Goal: Information Seeking & Learning: Check status

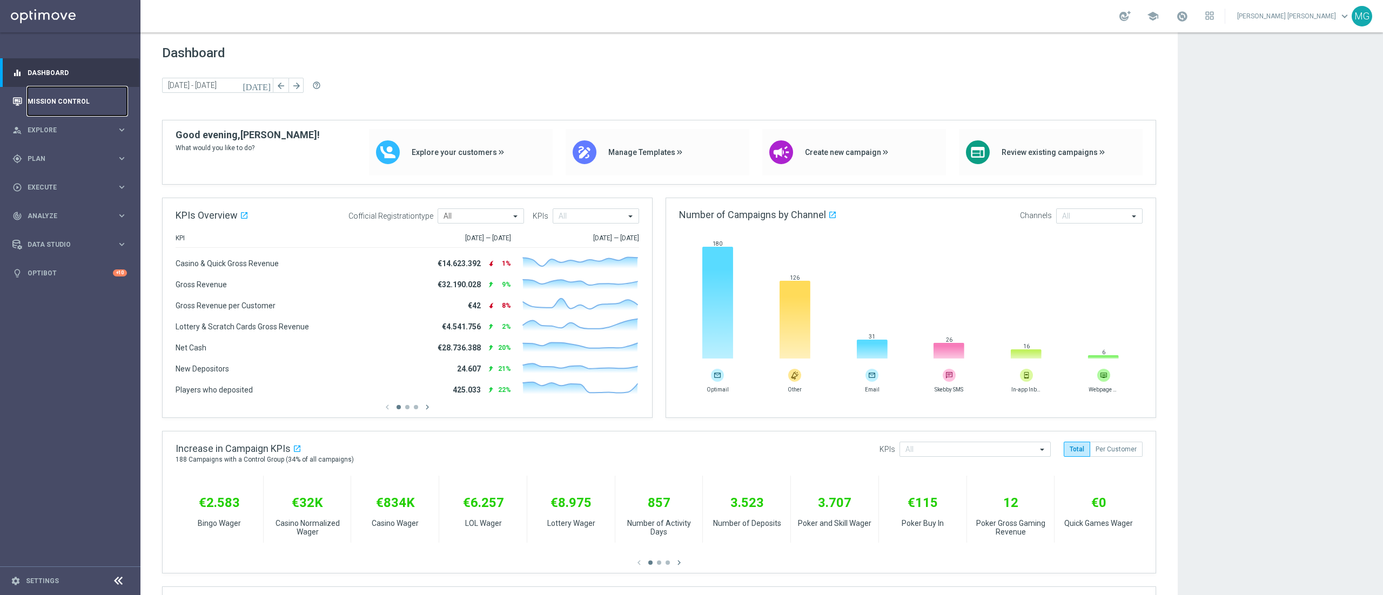
click at [61, 103] on link "Mission Control" at bounding box center [77, 101] width 99 height 29
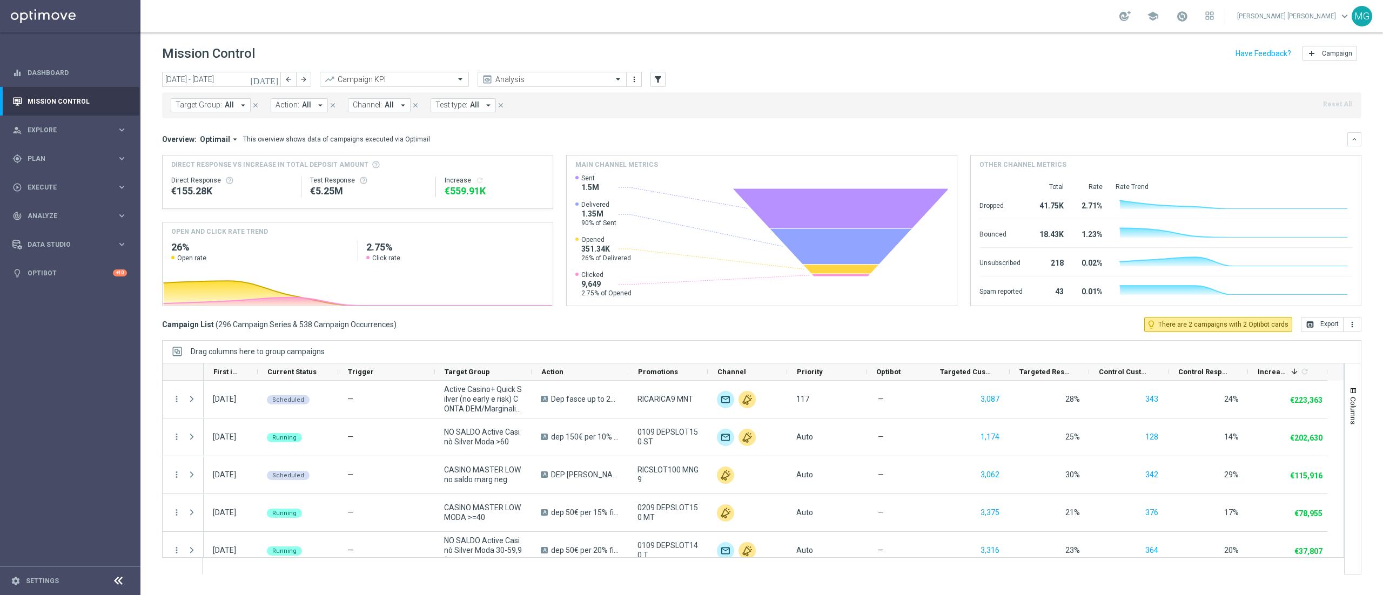
click at [277, 103] on span "Action:" at bounding box center [288, 104] width 24 height 9
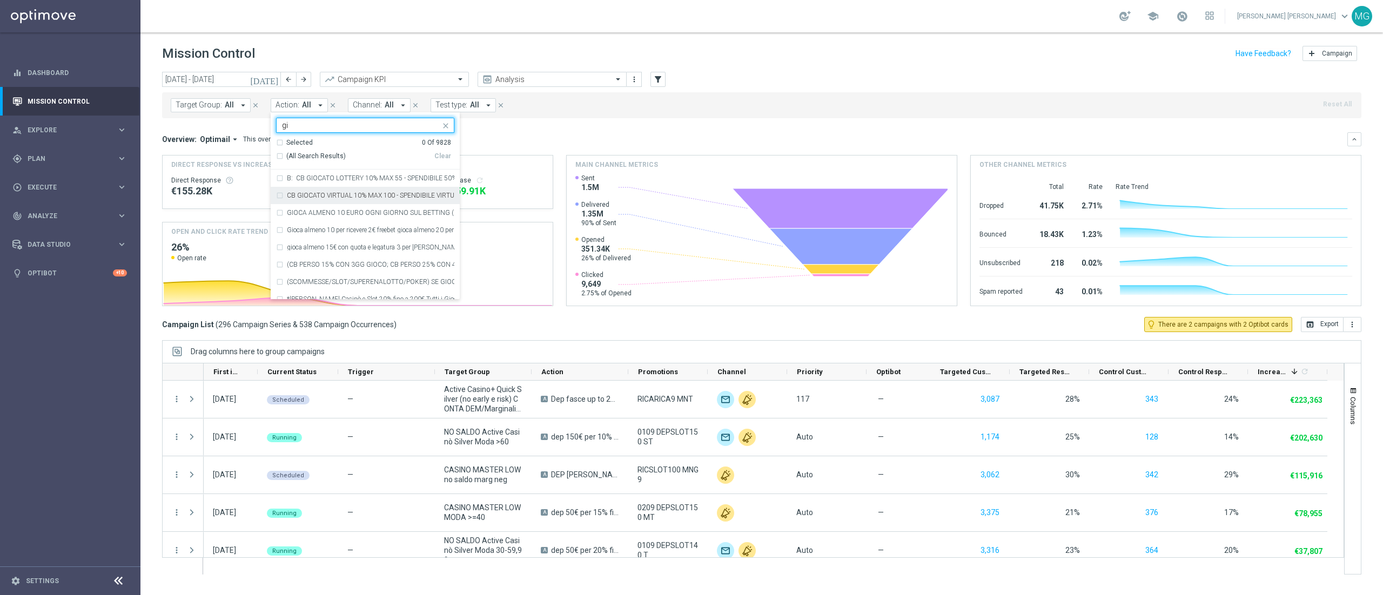
type input "g"
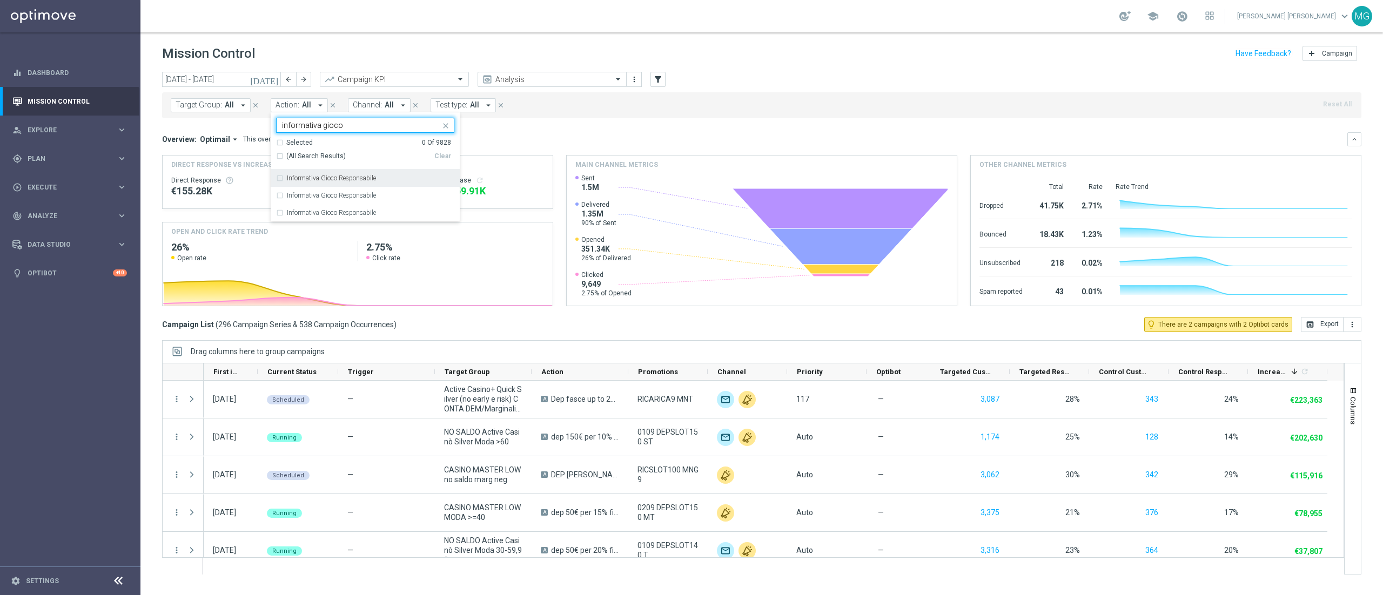
click at [307, 155] on span "(All Search Results)" at bounding box center [315, 156] width 59 height 9
type input "informativa gioco"
click at [533, 136] on div "Overview: Optimail arrow_drop_down This overview shows data of campaigns execut…" at bounding box center [754, 140] width 1185 height 10
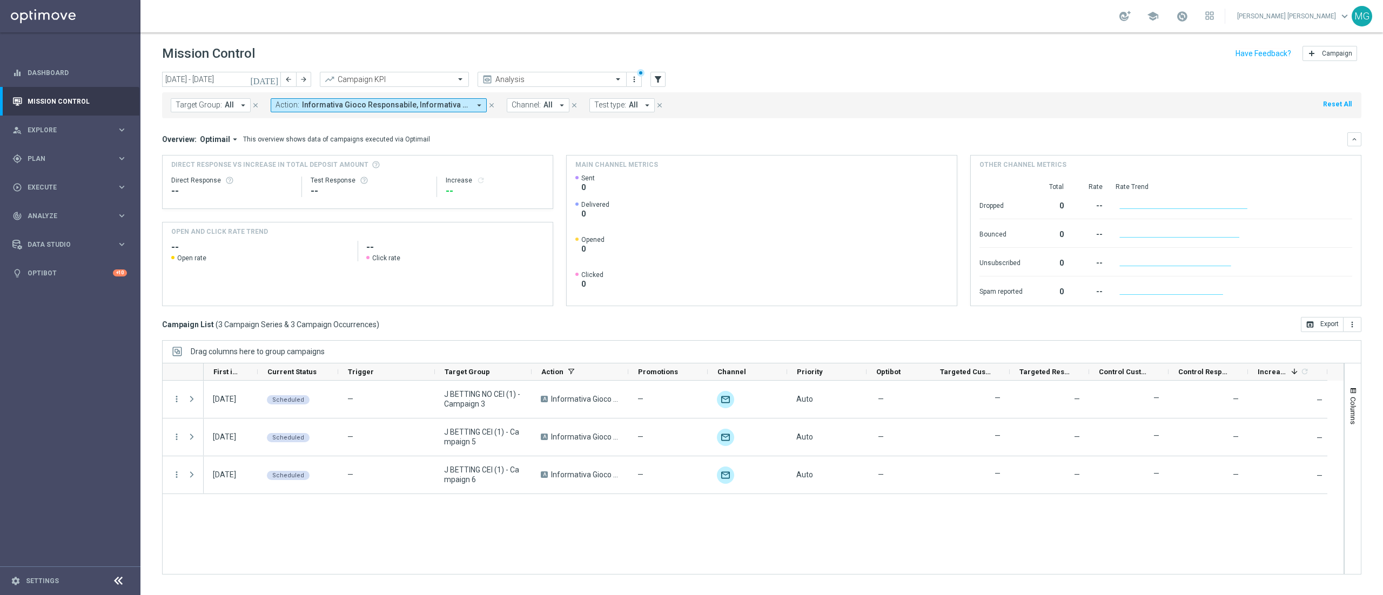
click at [273, 80] on icon "[DATE]" at bounding box center [264, 80] width 29 height 10
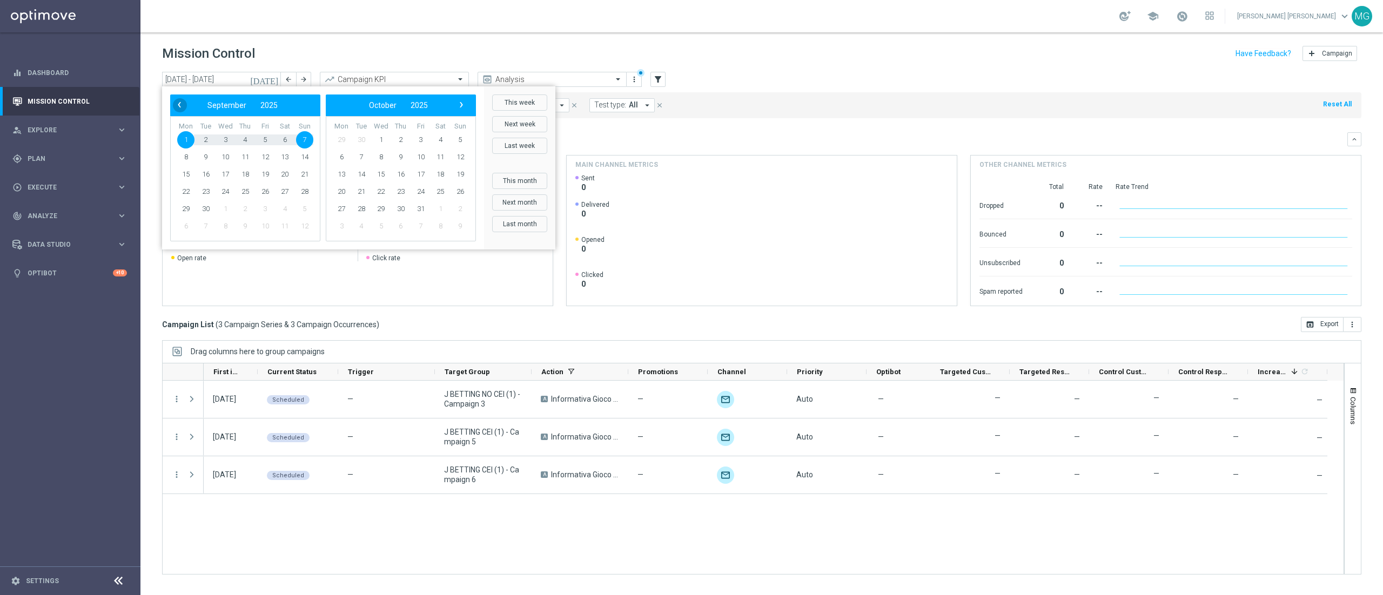
click at [178, 107] on span "‹" at bounding box center [179, 105] width 14 height 14
click at [178, 105] on span "‹" at bounding box center [179, 105] width 14 height 14
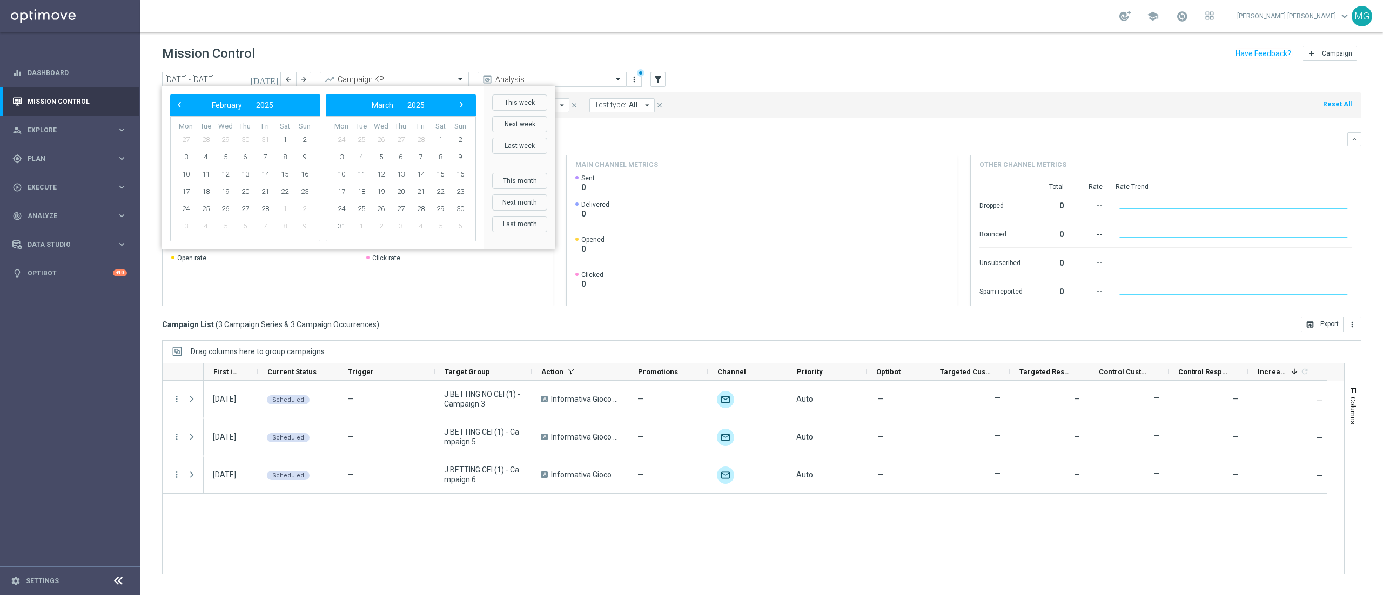
click at [178, 104] on span "‹" at bounding box center [179, 105] width 14 height 14
click at [465, 103] on span "›" at bounding box center [461, 105] width 14 height 14
click at [465, 101] on span "›" at bounding box center [461, 105] width 14 height 14
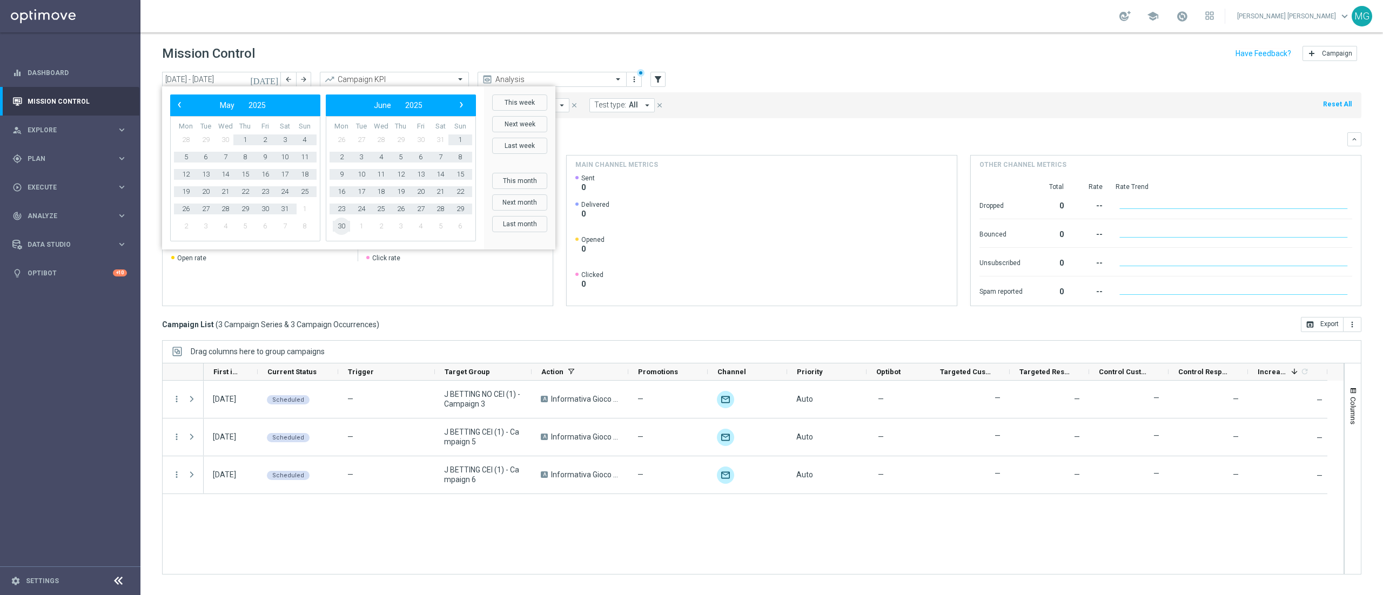
click at [346, 229] on span "30" at bounding box center [341, 226] width 17 height 17
type input "[DATE] - [DATE]"
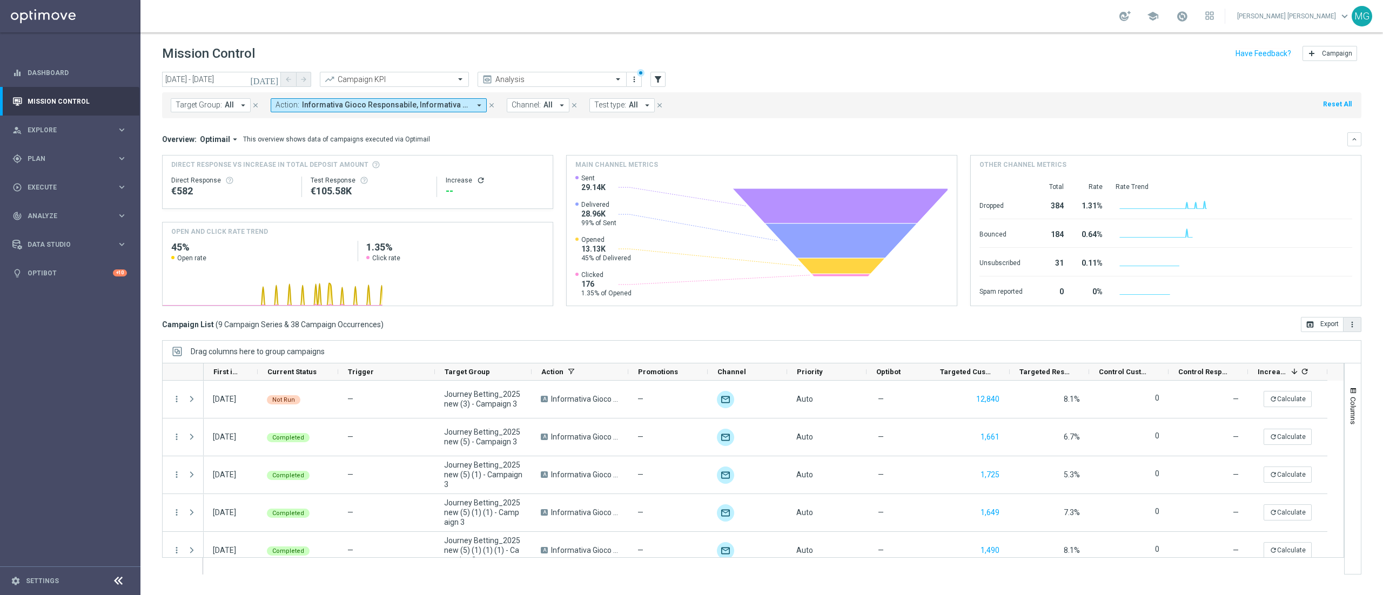
click at [1350, 327] on icon "more_vert" at bounding box center [1352, 324] width 9 height 9
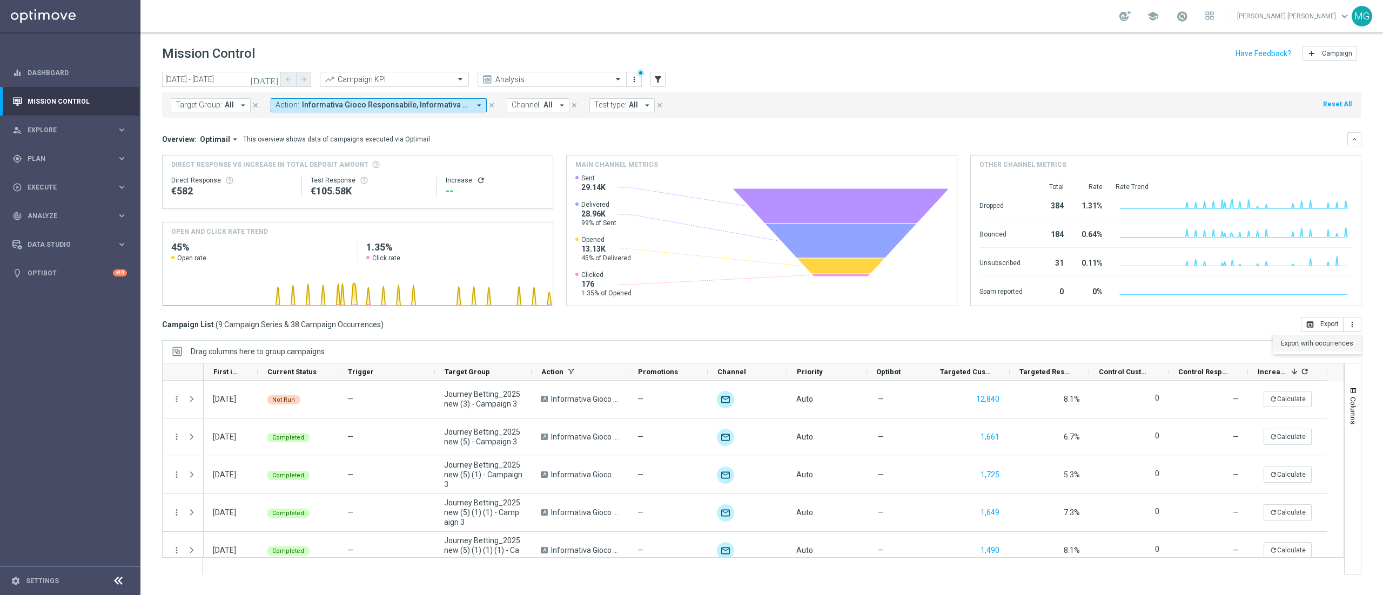
click at [1328, 345] on span "Export with occurrences" at bounding box center [1317, 344] width 72 height 8
click at [1353, 393] on span "button" at bounding box center [1353, 391] width 9 height 9
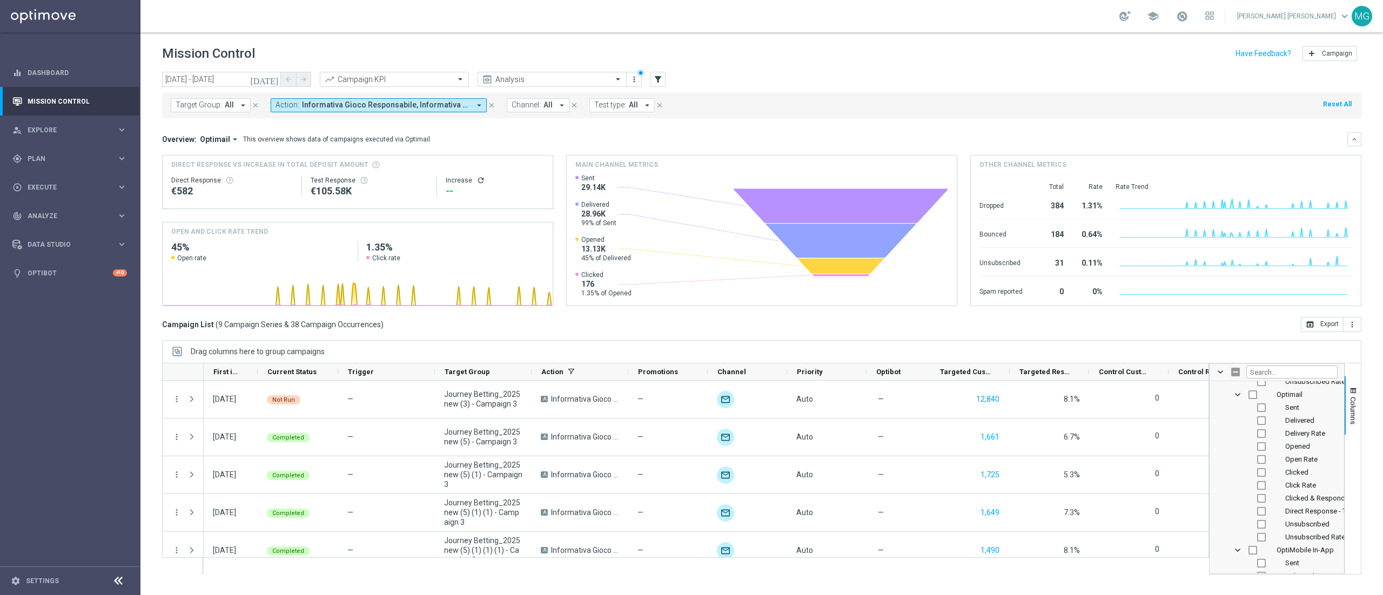
scroll to position [1086, 0]
click at [1258, 461] on input "Press SPACE to toggle visibility (hidden)" at bounding box center [1261, 459] width 9 height 9
checkbox input "true"
checkbox input "false"
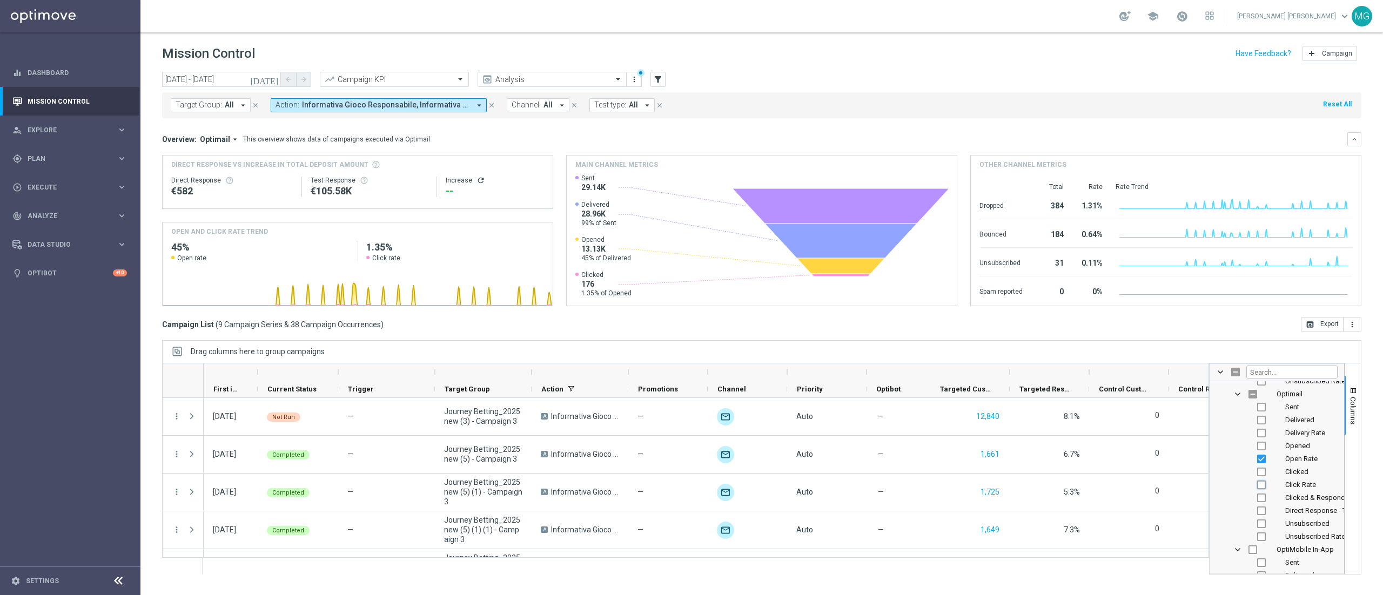
click at [1263, 490] on input "Press SPACE to toggle visibility (hidden)" at bounding box center [1261, 485] width 9 height 9
checkbox input "true"
click at [1353, 345] on div "Drag columns here to group campaigns" at bounding box center [761, 351] width 1199 height 23
click at [1351, 390] on span "button" at bounding box center [1353, 391] width 9 height 9
click at [1377, 419] on div "[DATE] [DATE] - [DATE] arrow_back arrow_forward Campaign KPI trending_up Analys…" at bounding box center [761, 329] width 1243 height 514
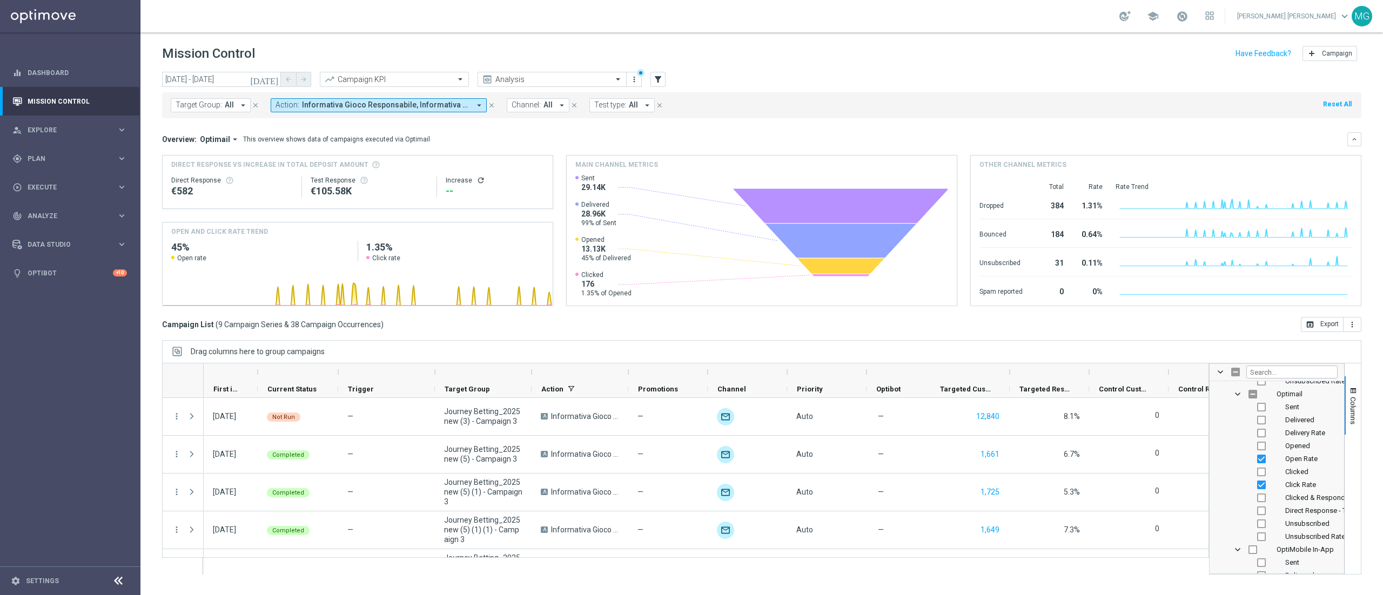
click at [1353, 328] on icon "more_vert" at bounding box center [1352, 324] width 9 height 9
click at [1235, 348] on div "Drag columns here to group campaigns" at bounding box center [761, 351] width 1199 height 23
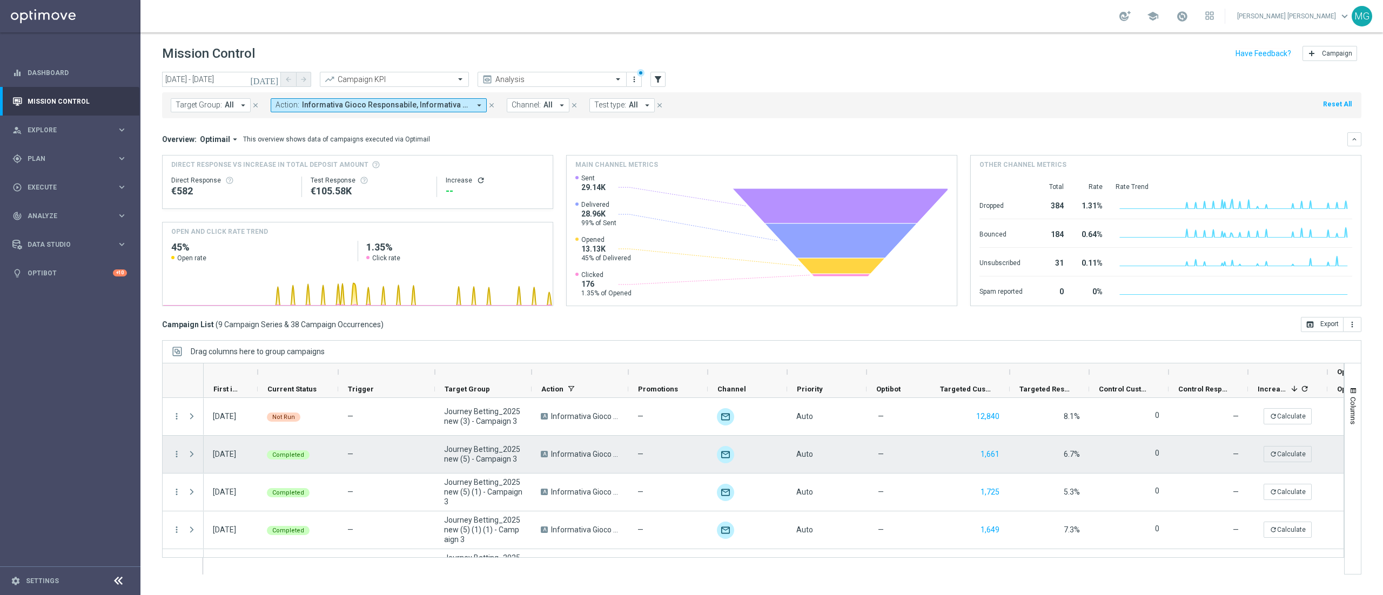
click at [1044, 439] on div "6.7%" at bounding box center [1049, 454] width 79 height 37
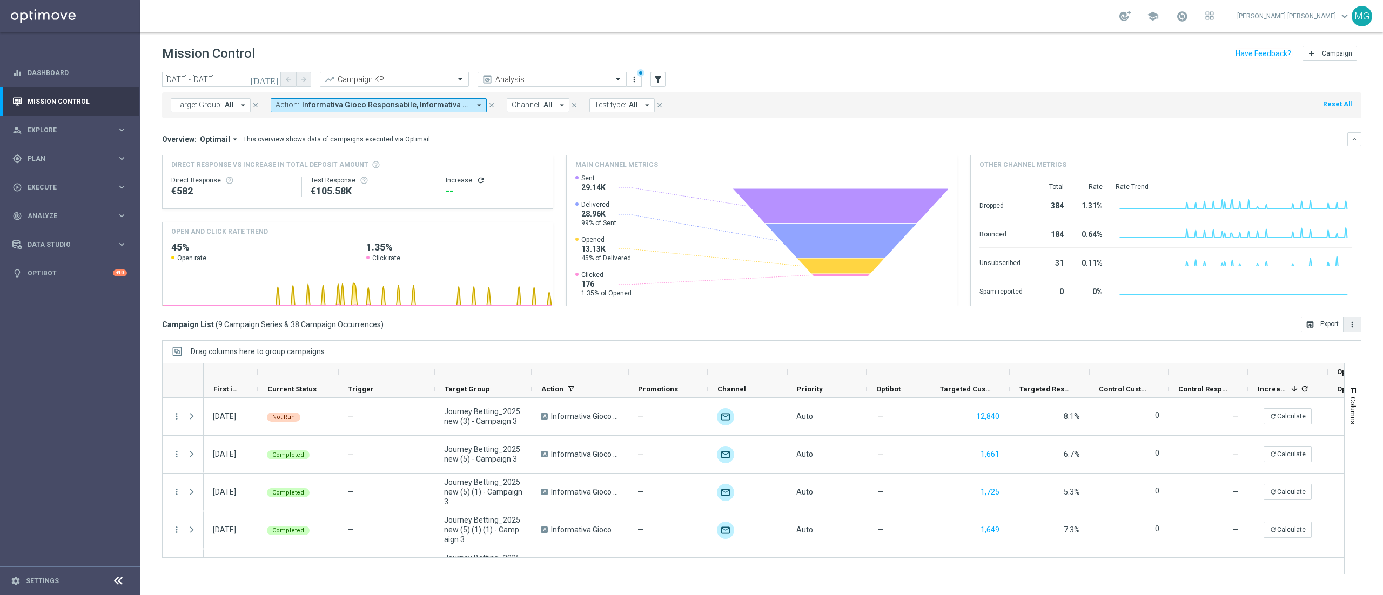
click at [1348, 326] on icon "more_vert" at bounding box center [1352, 324] width 9 height 9
click at [1332, 343] on span "Export with occurrences" at bounding box center [1317, 344] width 72 height 8
click at [492, 105] on icon "close" at bounding box center [492, 106] width 8 height 8
click at [490, 105] on div "Target Group: All arrow_drop_down close Action: Informativa Gioco Responsabile,…" at bounding box center [761, 105] width 1199 height 26
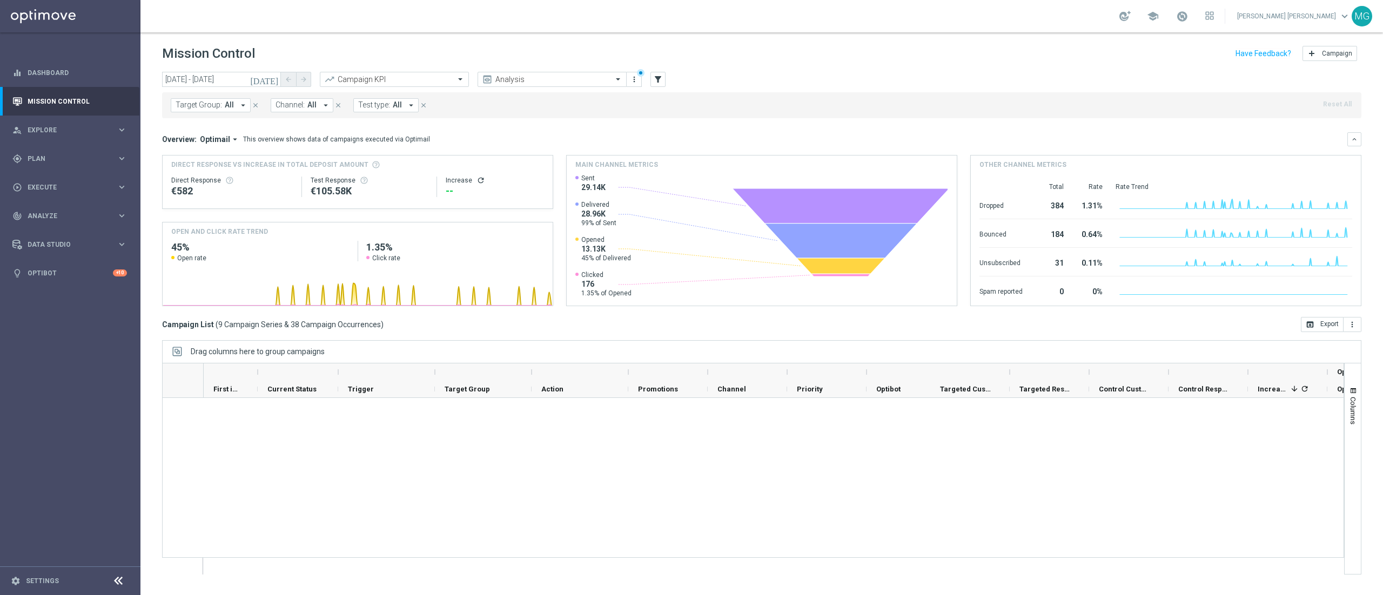
click at [273, 77] on icon "[DATE]" at bounding box center [264, 80] width 29 height 10
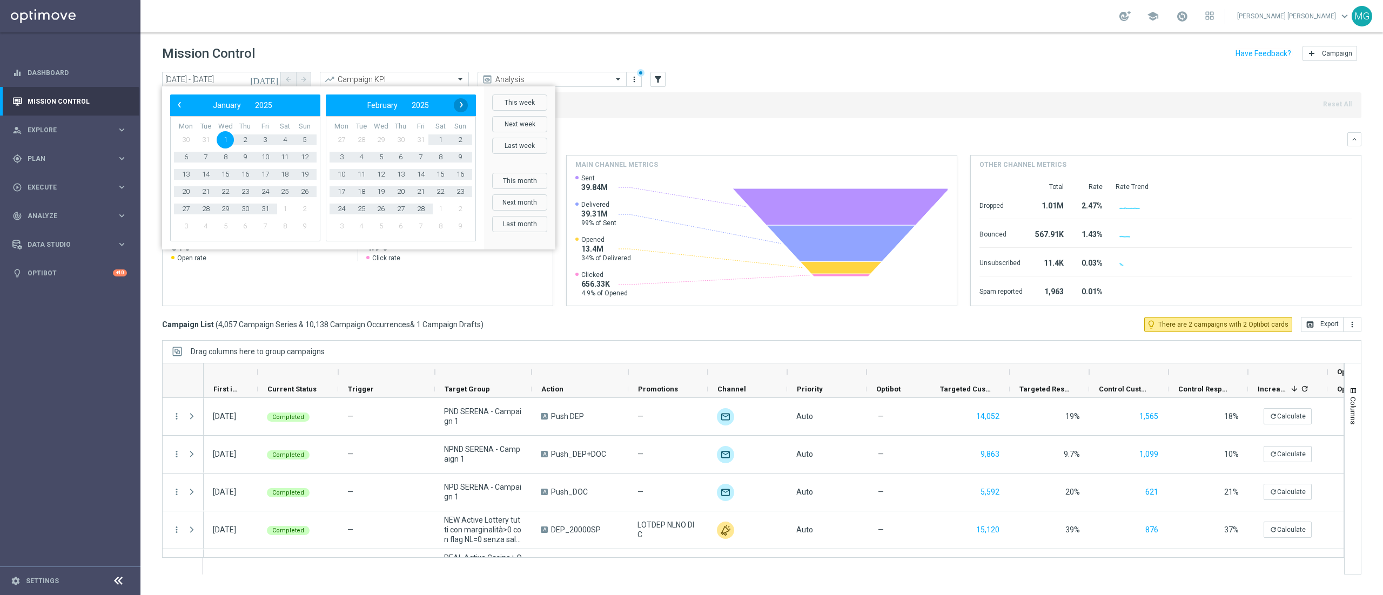
click at [456, 108] on span "›" at bounding box center [461, 105] width 14 height 14
click at [461, 108] on span "›" at bounding box center [461, 105] width 14 height 14
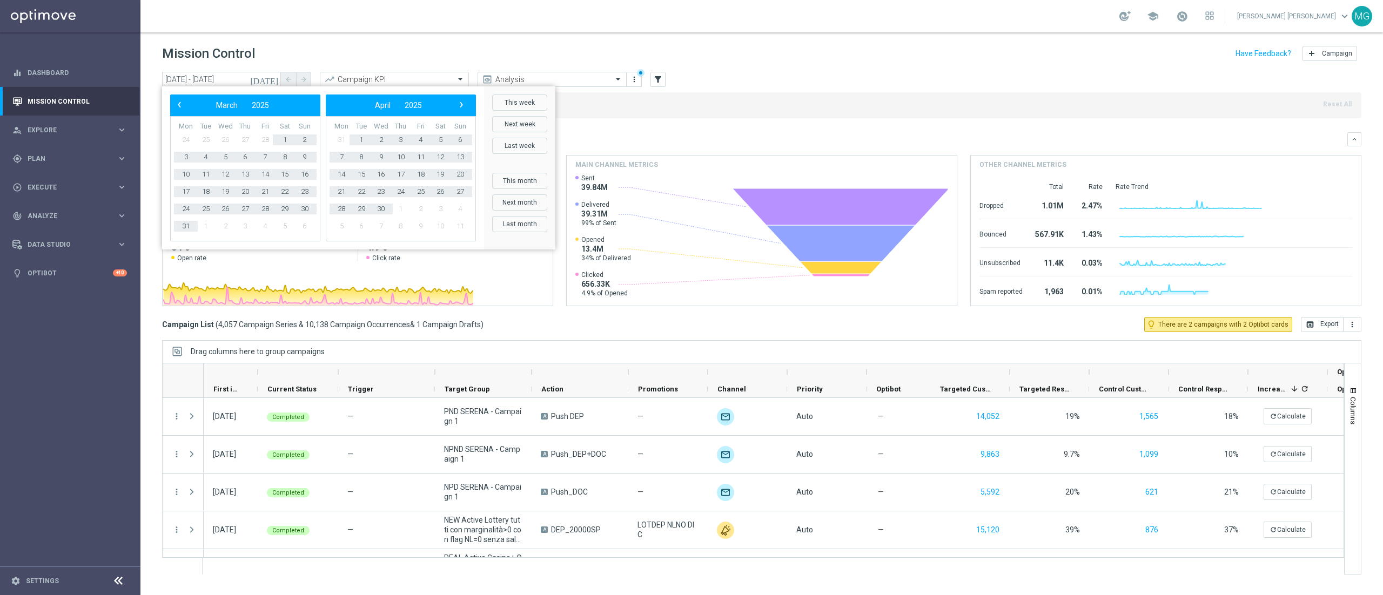
click at [461, 105] on span "›" at bounding box center [461, 105] width 14 height 14
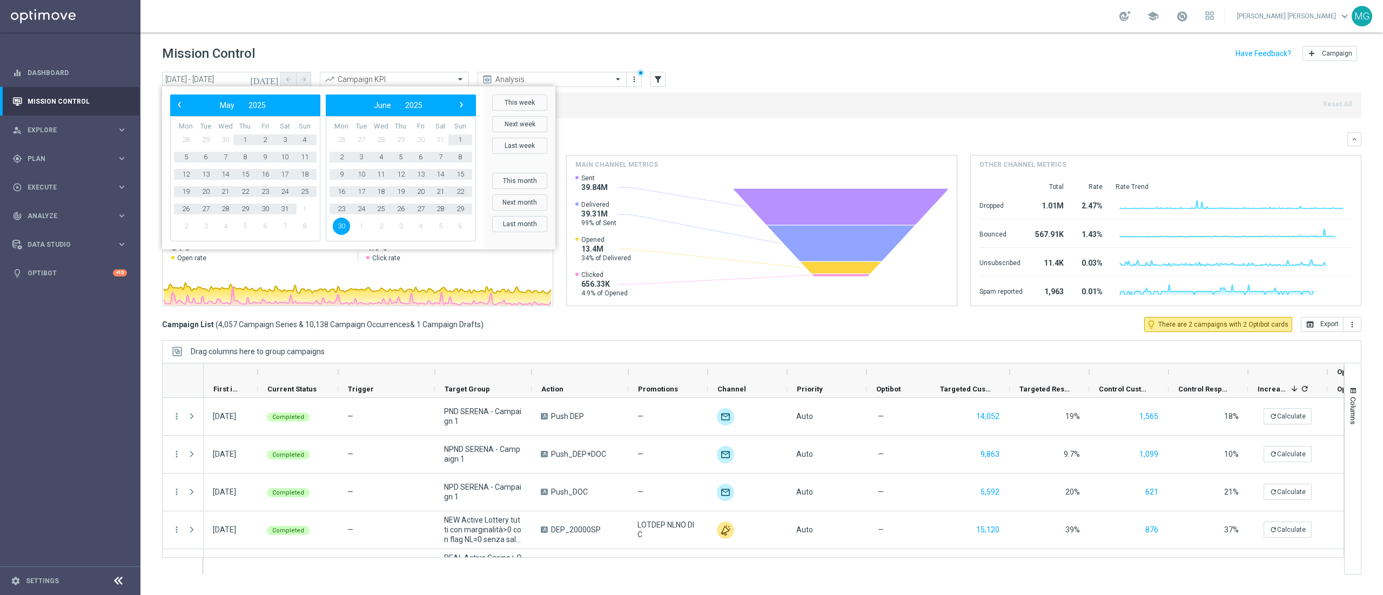
click at [461, 105] on span "›" at bounding box center [461, 105] width 14 height 14
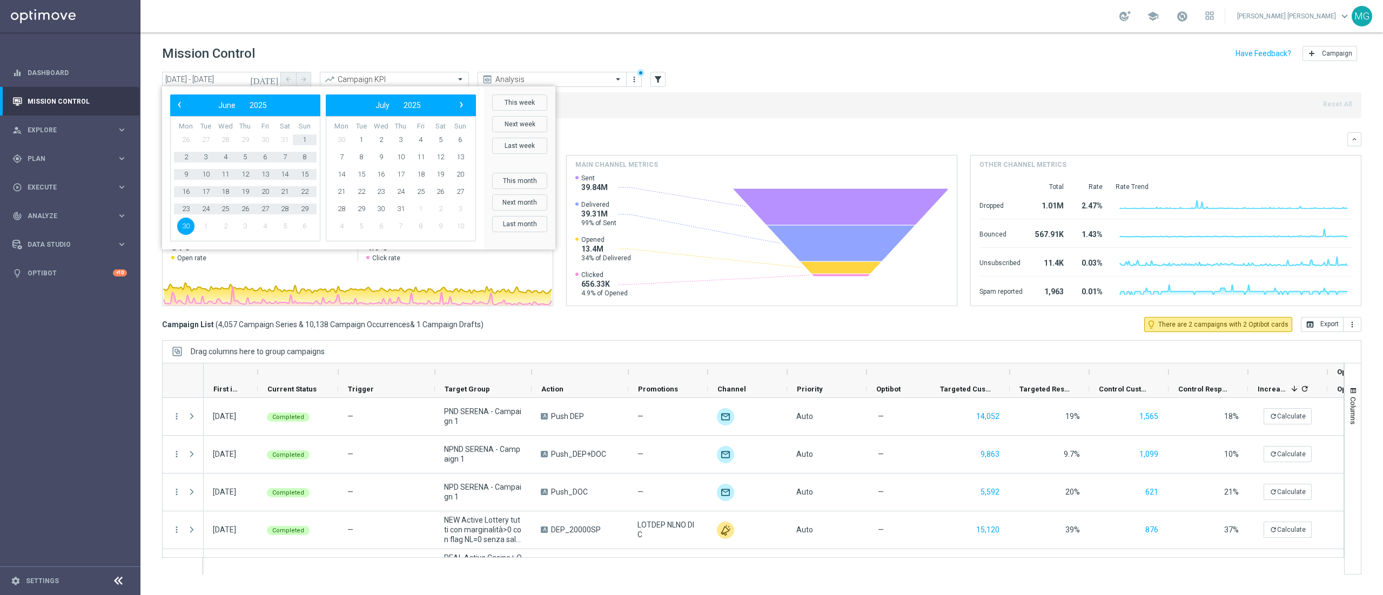
click at [461, 105] on span "›" at bounding box center [461, 105] width 14 height 14
click at [185, 207] on span "25" at bounding box center [185, 208] width 17 height 17
click at [462, 138] on span "7" at bounding box center [460, 139] width 17 height 17
type input "[DATE] - [DATE]"
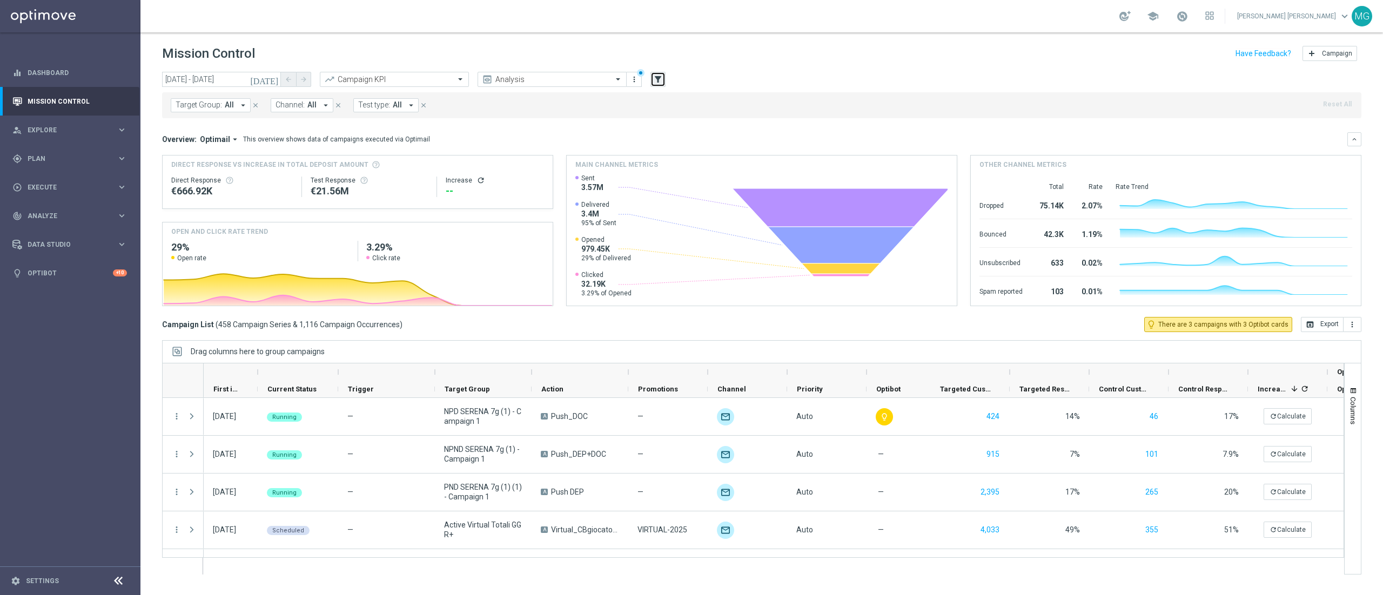
click at [657, 76] on icon "filter_alt" at bounding box center [658, 80] width 10 height 10
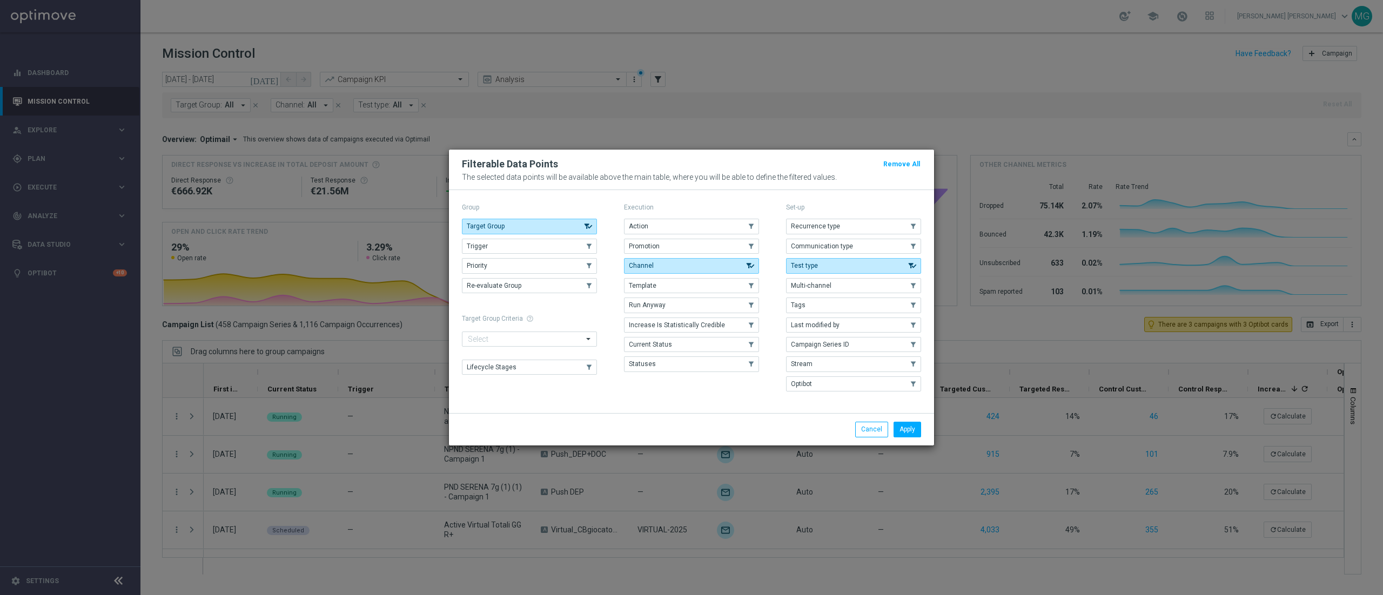
click at [936, 110] on modal-container "Filterable Data Points Remove All The selected data points will be available ab…" at bounding box center [691, 297] width 1383 height 595
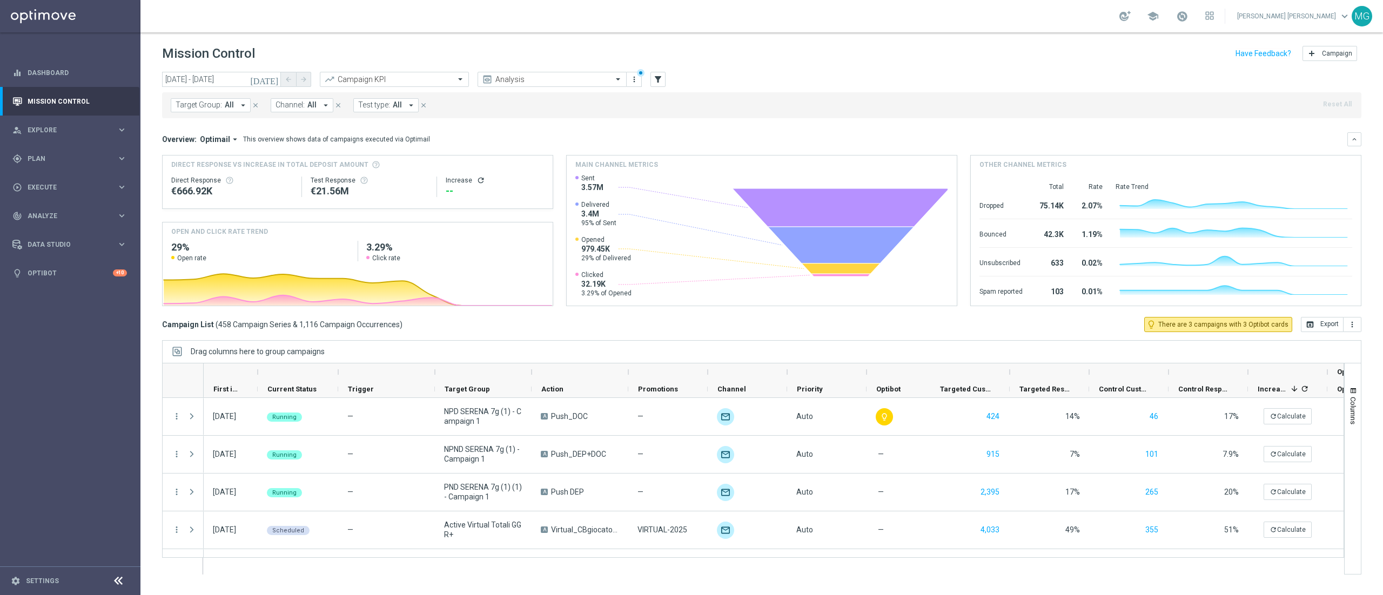
click at [195, 108] on span "Target Group:" at bounding box center [199, 104] width 46 height 9
click at [212, 181] on label "Starter_we_sisal" at bounding box center [209, 178] width 44 height 6
type input "Starte"
click at [480, 135] on div "Overview: Optimail arrow_drop_down This overview shows data of campaigns execut…" at bounding box center [754, 140] width 1185 height 10
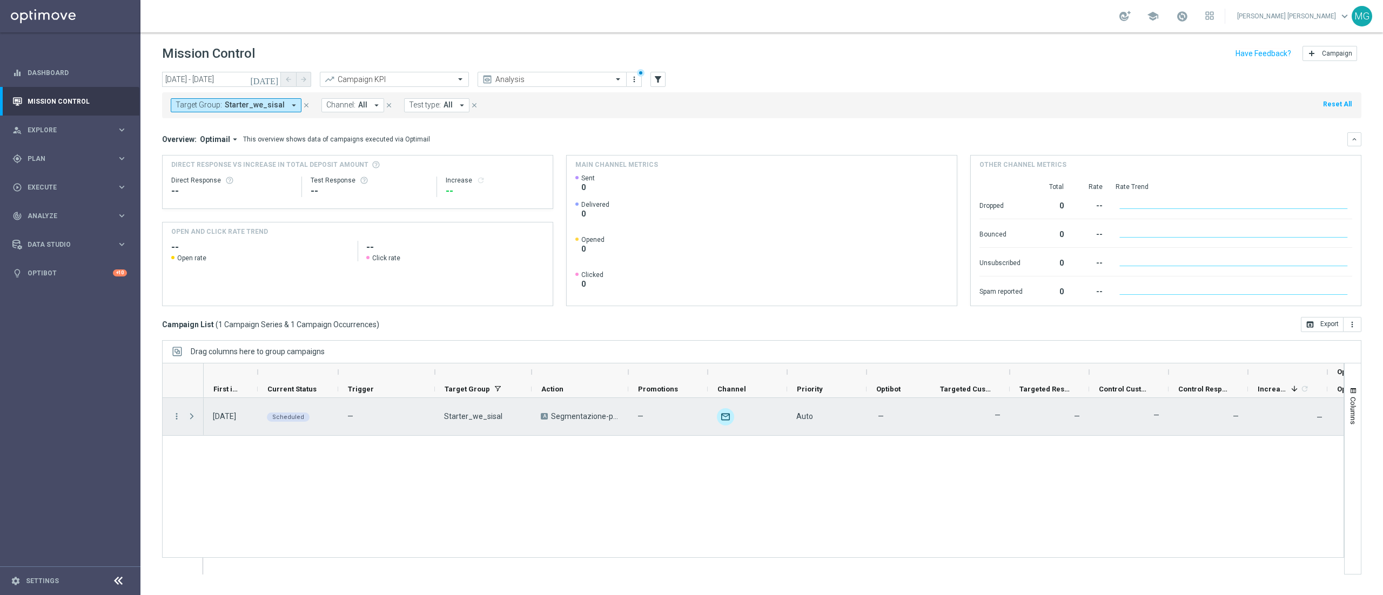
click at [195, 418] on span at bounding box center [192, 416] width 10 height 9
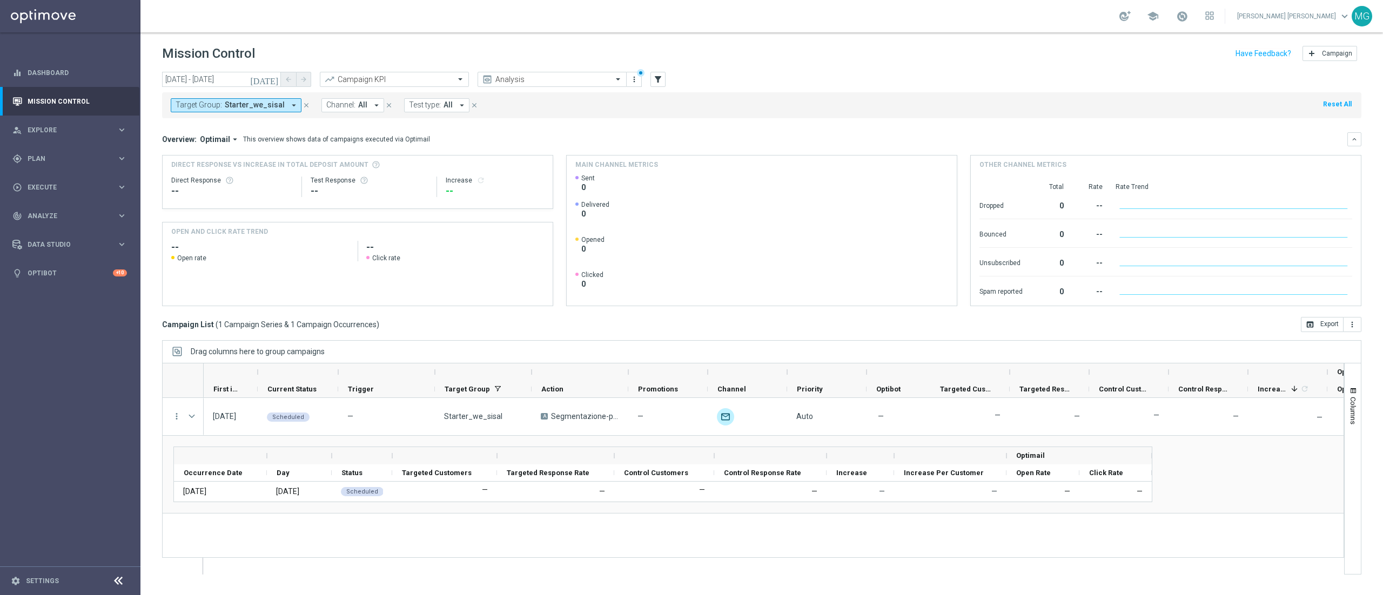
click at [271, 79] on icon "[DATE]" at bounding box center [264, 80] width 29 height 10
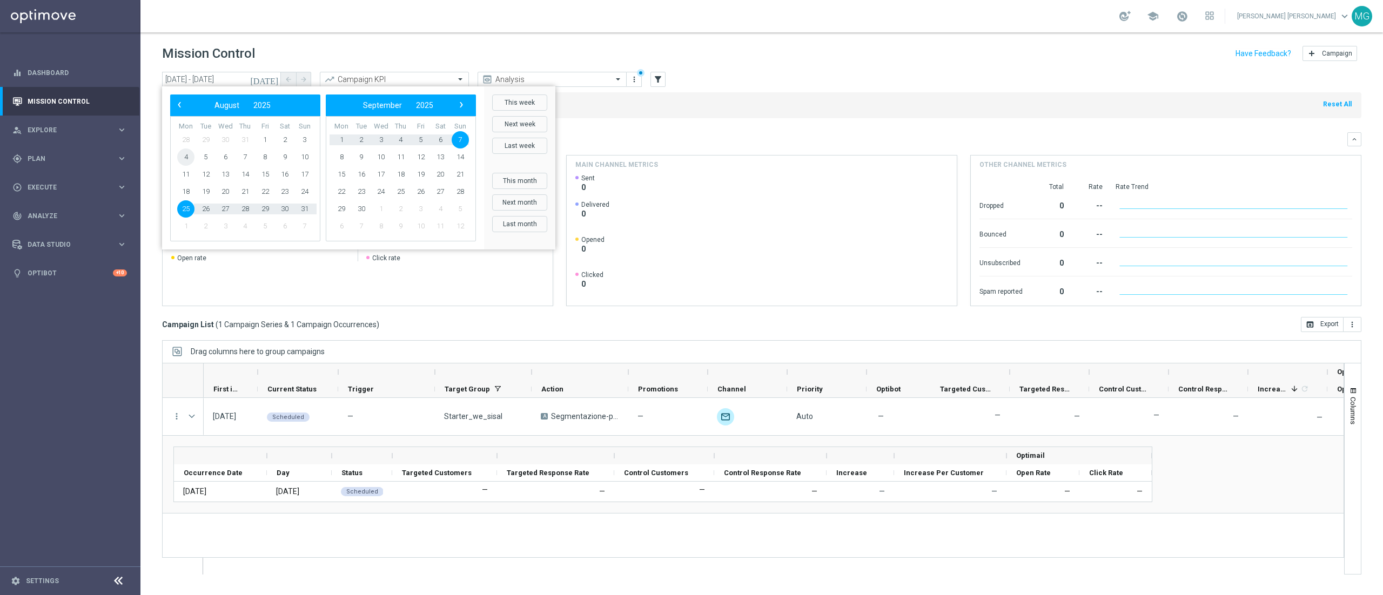
click at [186, 153] on span "4" at bounding box center [185, 157] width 17 height 17
click at [310, 213] on span "31" at bounding box center [304, 208] width 17 height 17
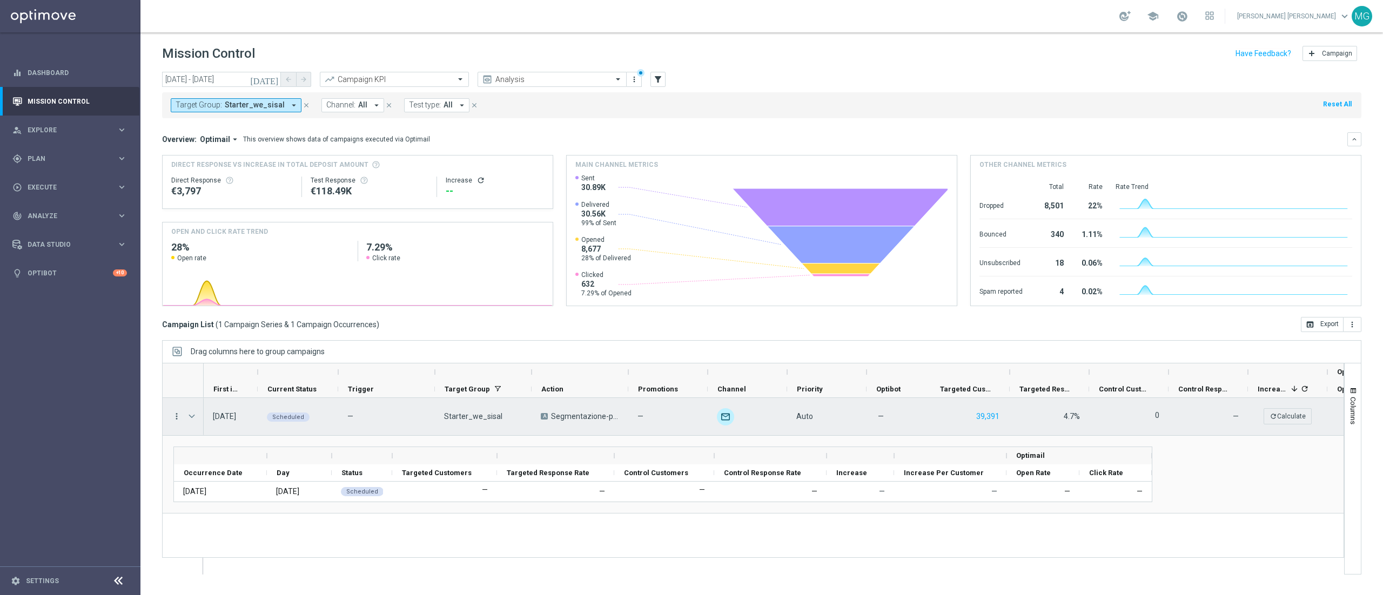
click at [174, 421] on icon "more_vert" at bounding box center [177, 417] width 10 height 10
click at [223, 425] on span "Campaign Details" at bounding box center [225, 424] width 55 height 8
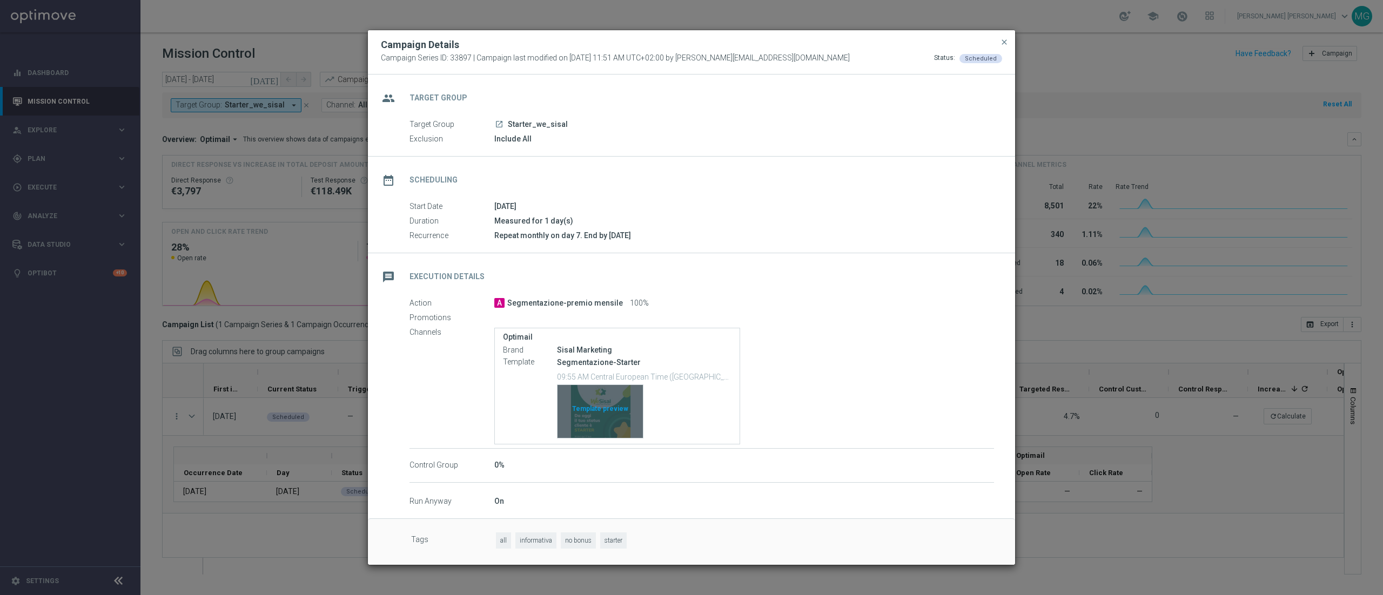
click at [599, 412] on div "Template preview" at bounding box center [600, 411] width 85 height 53
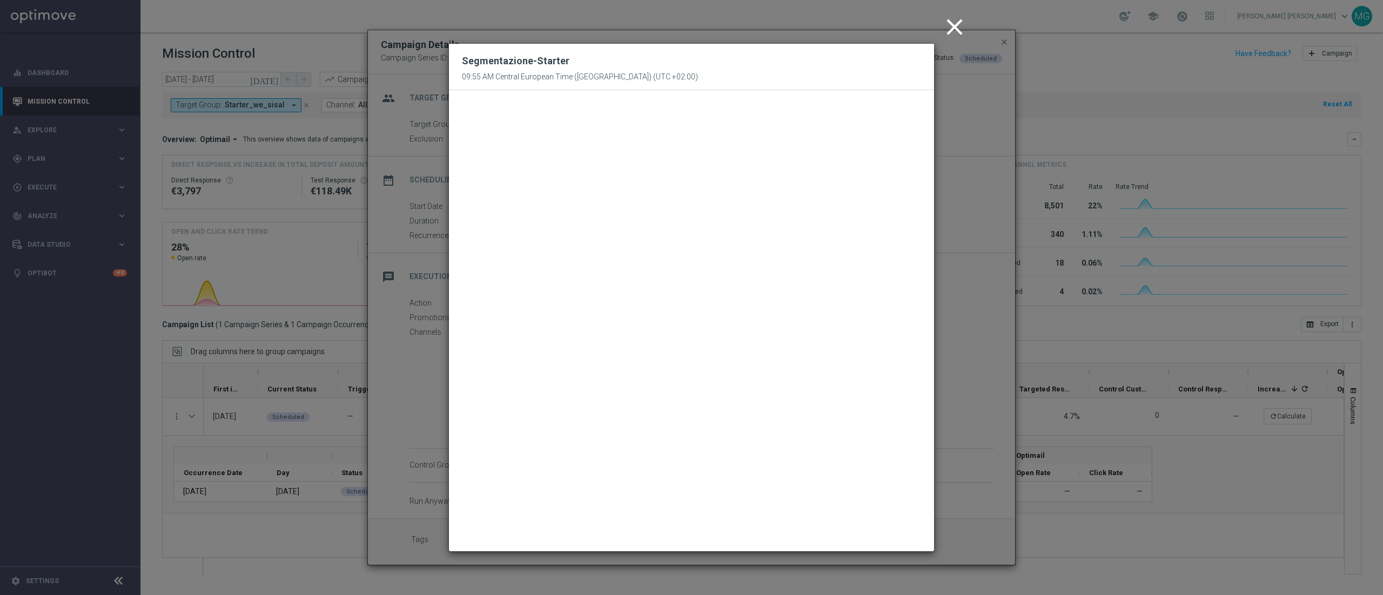
click at [957, 25] on icon "close" at bounding box center [954, 27] width 27 height 27
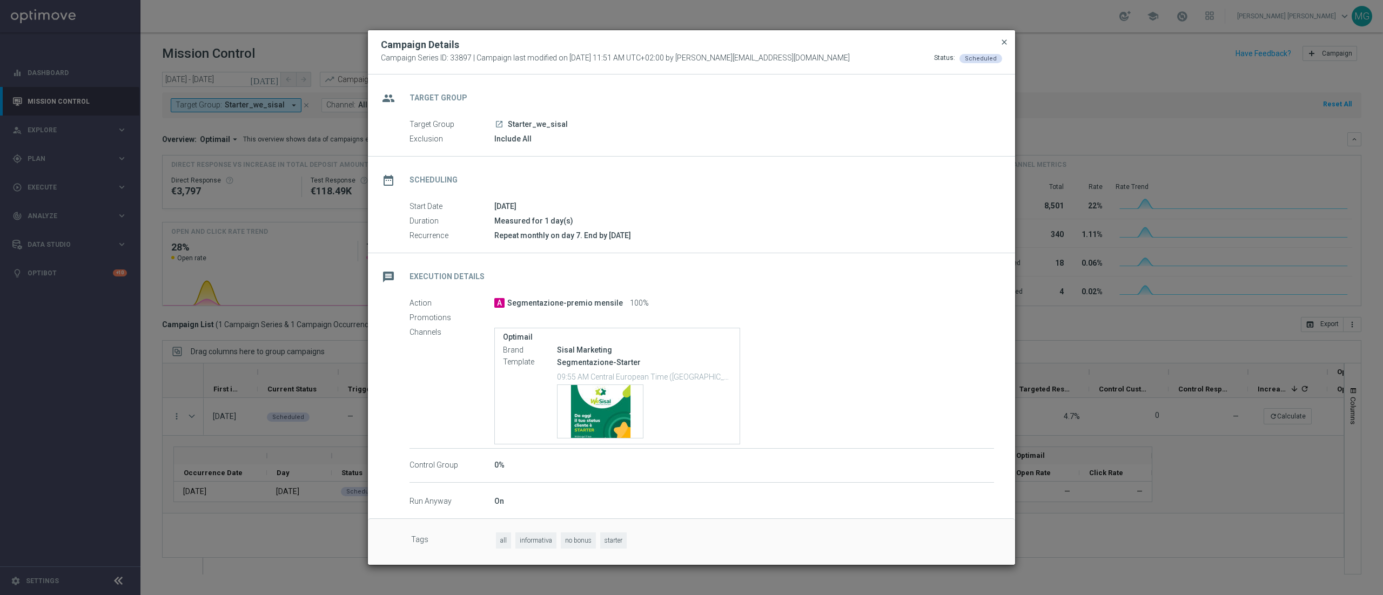
click at [1003, 40] on span "close" at bounding box center [1004, 42] width 9 height 9
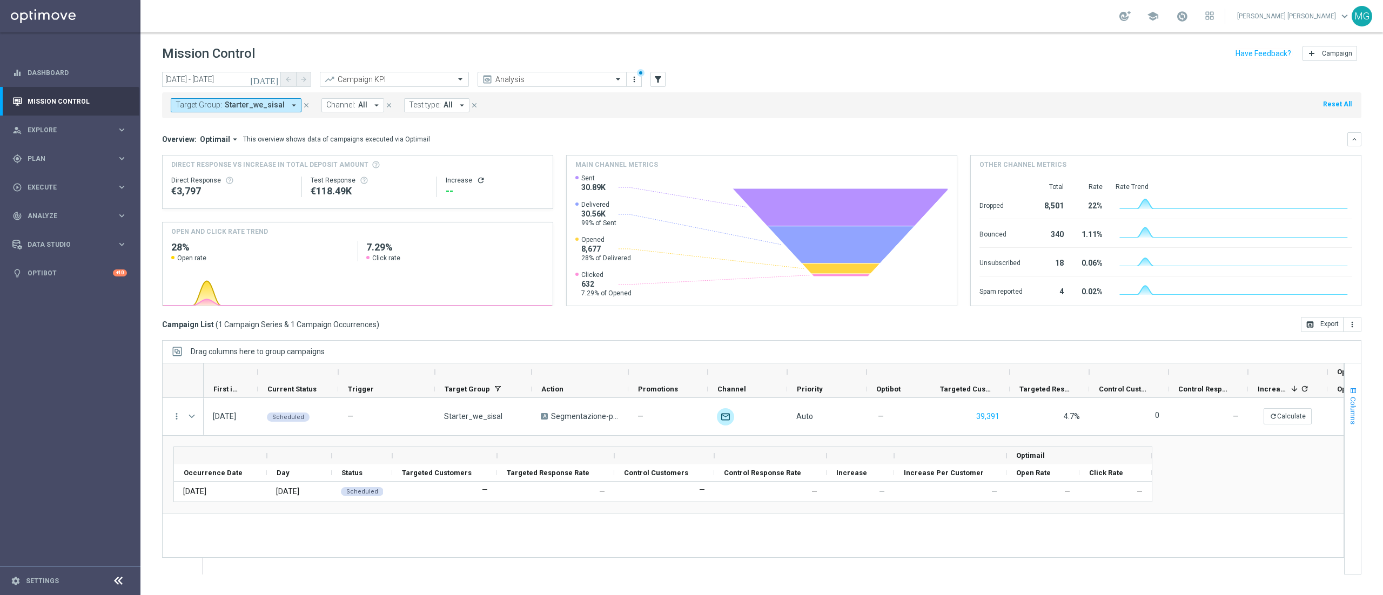
click at [1349, 388] on span "button" at bounding box center [1353, 391] width 9 height 9
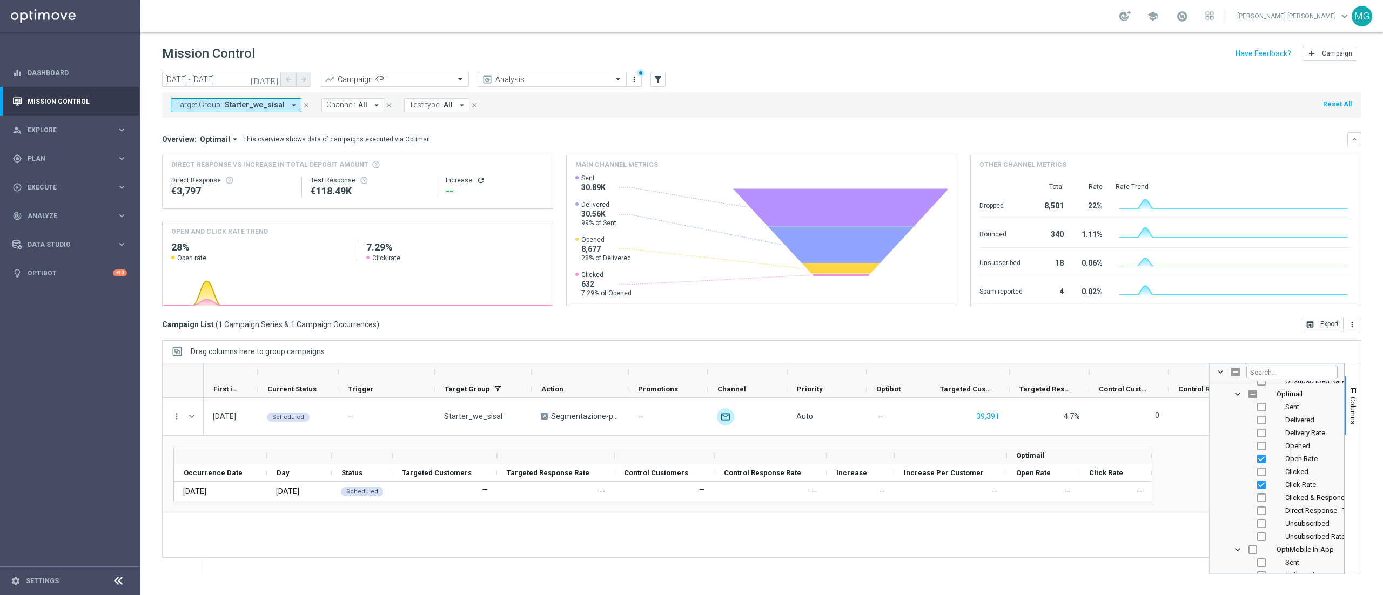
click at [1181, 494] on div "Optimail Occurrence Date" at bounding box center [685, 475] width 1024 height 56
click at [1182, 478] on div "Optimail Occurrence Date" at bounding box center [685, 475] width 1024 height 56
click at [274, 77] on icon "[DATE]" at bounding box center [264, 80] width 29 height 10
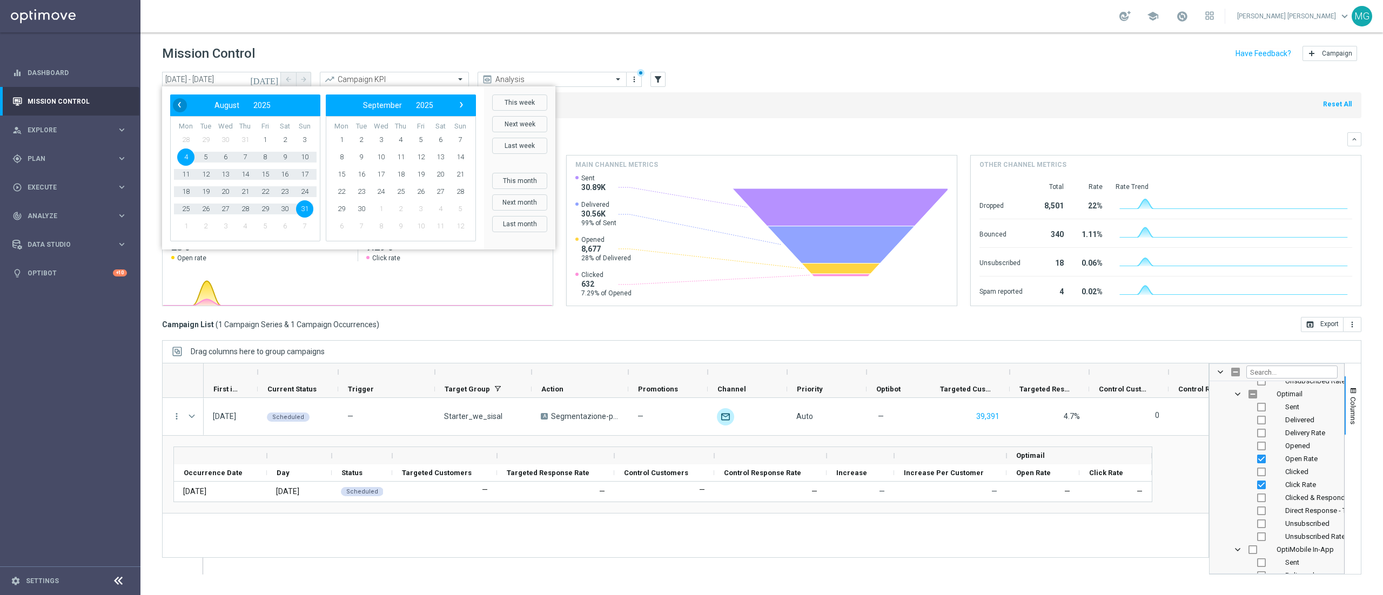
click at [182, 103] on span "‹" at bounding box center [179, 105] width 14 height 14
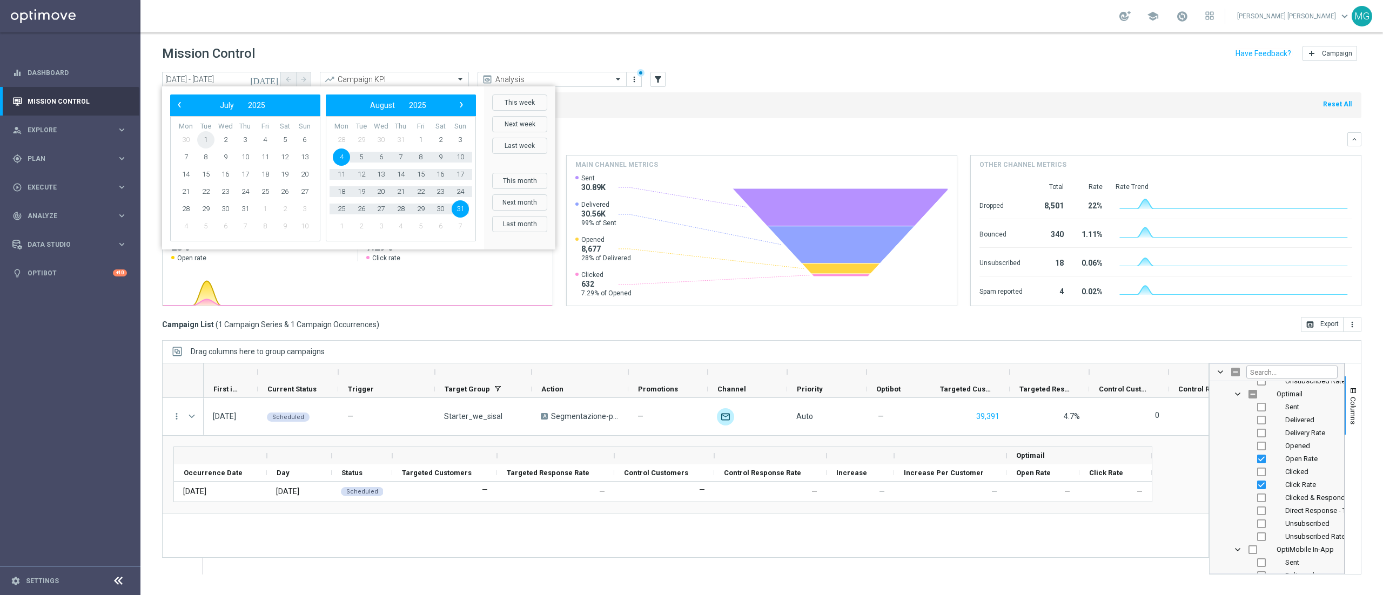
click at [201, 133] on span "1" at bounding box center [205, 139] width 17 height 17
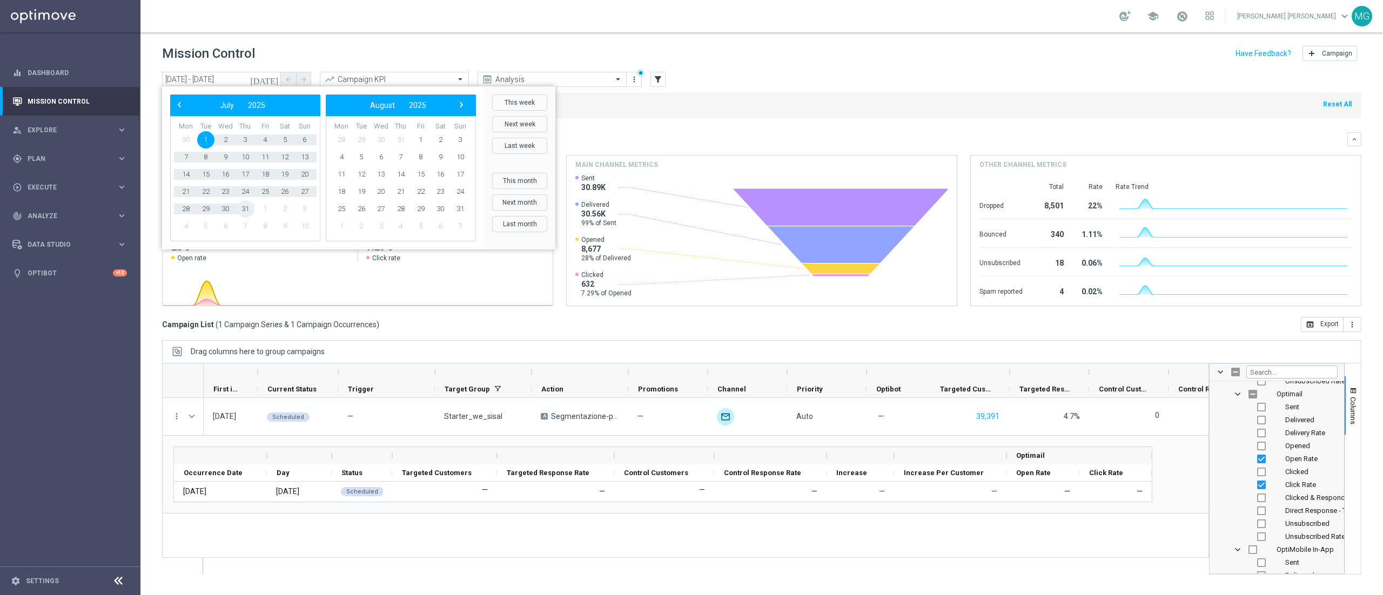
click at [251, 211] on span "31" at bounding box center [245, 208] width 17 height 17
type input "[DATE] - [DATE]"
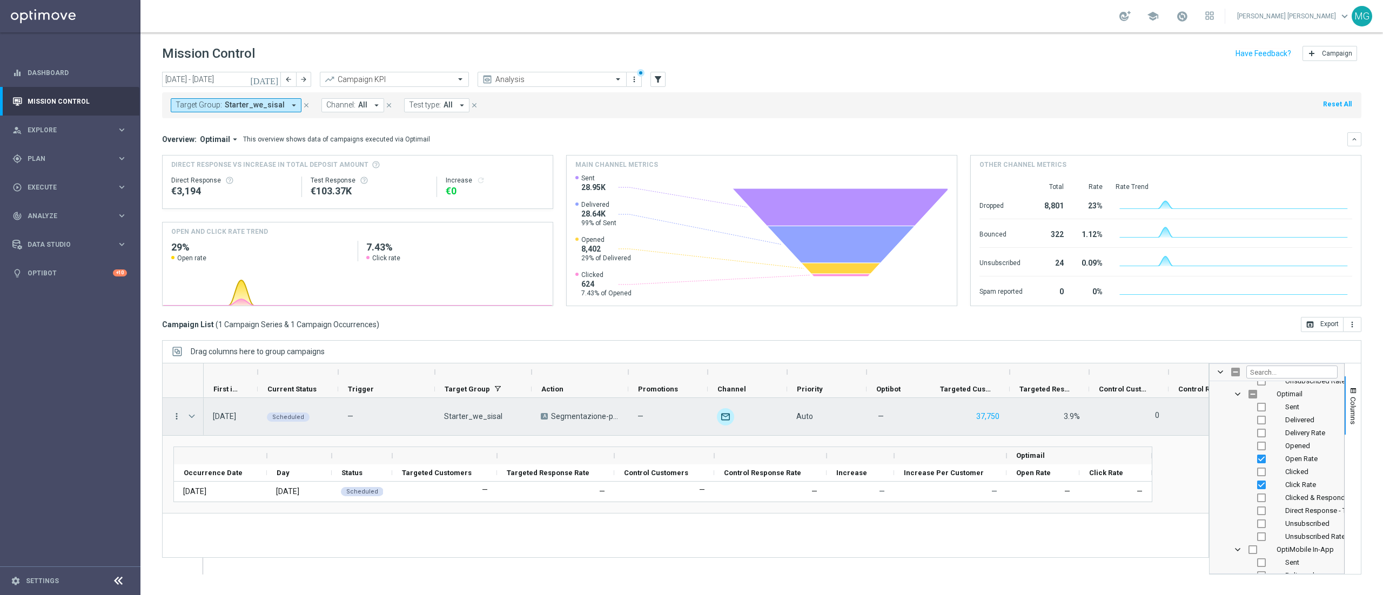
click at [178, 418] on icon "more_vert" at bounding box center [177, 417] width 10 height 10
click at [211, 421] on span "Campaign Details" at bounding box center [225, 424] width 55 height 8
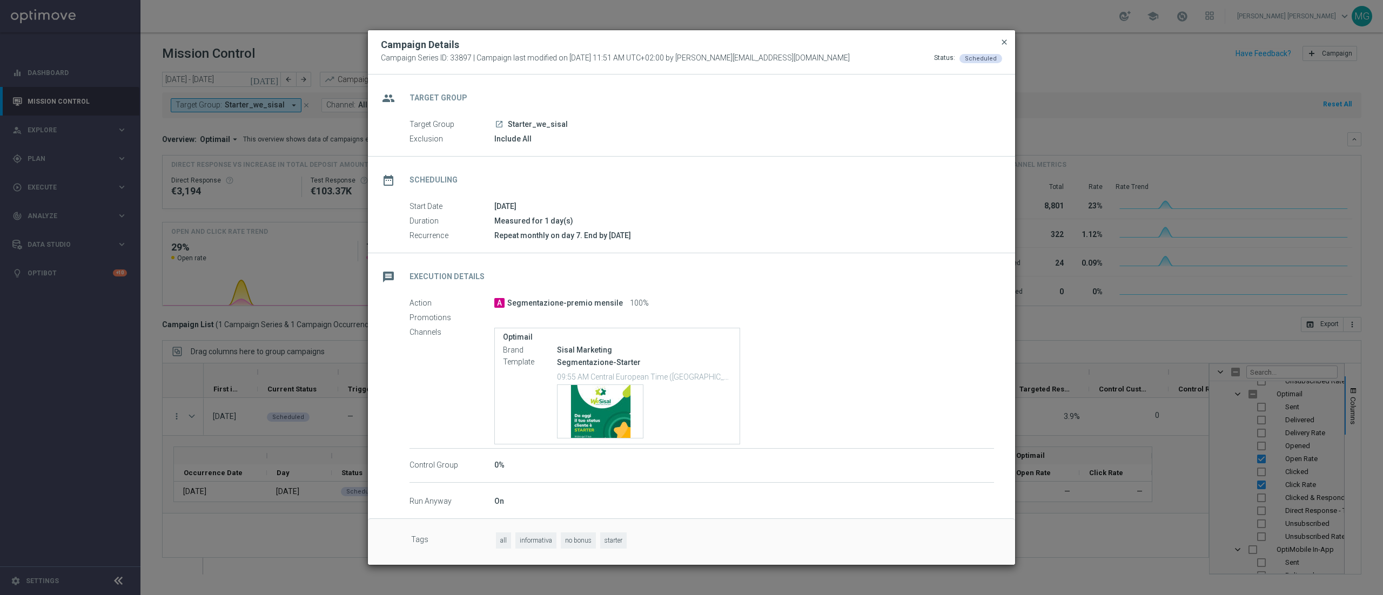
click at [1002, 39] on span "close" at bounding box center [1004, 42] width 9 height 9
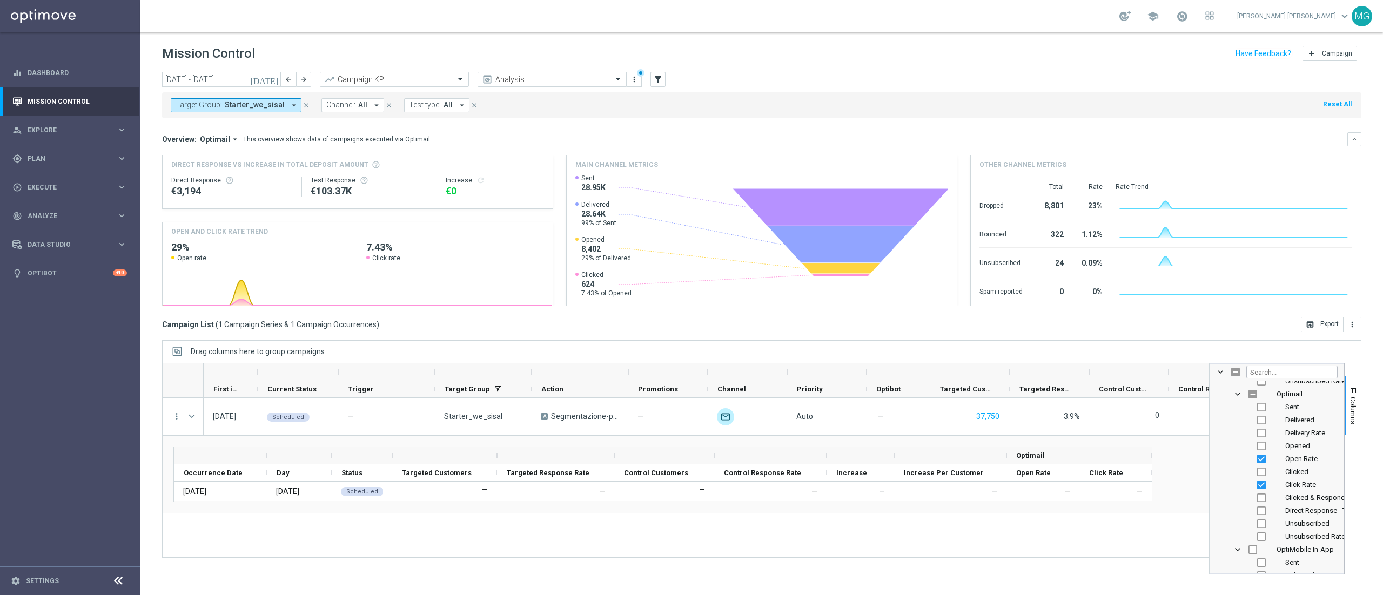
click at [303, 106] on icon "close" at bounding box center [307, 106] width 8 height 8
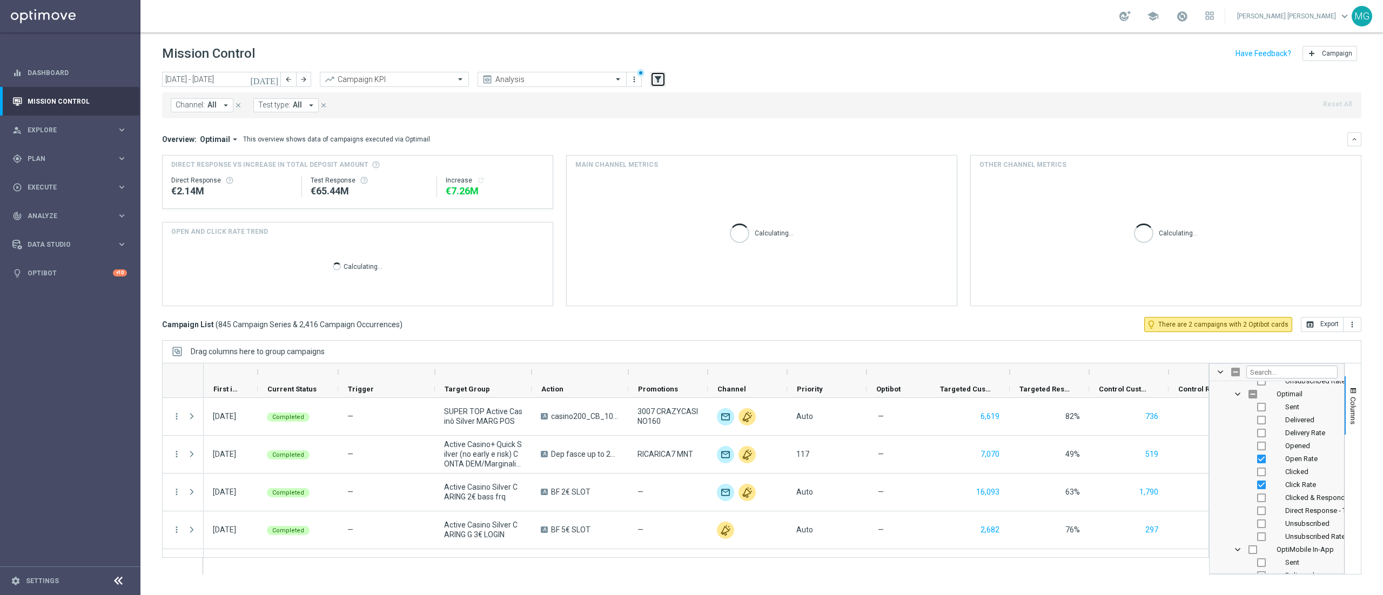
click at [655, 79] on icon "filter_alt" at bounding box center [658, 80] width 10 height 10
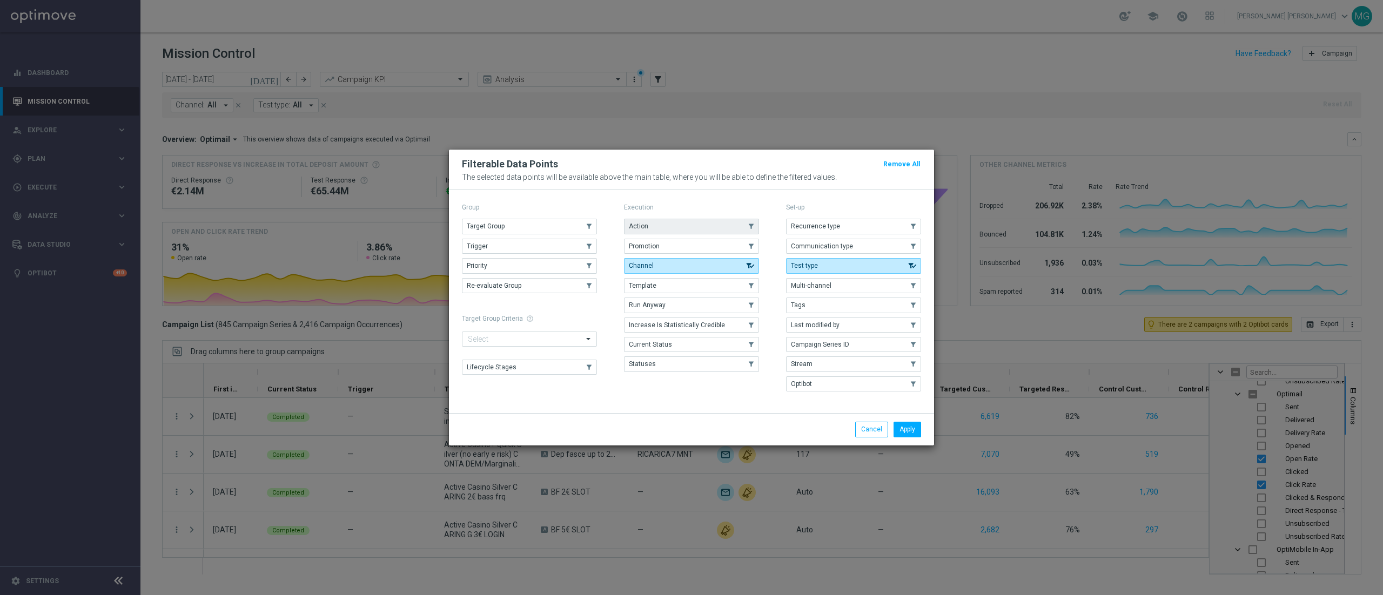
click at [682, 219] on button "Action" at bounding box center [691, 226] width 135 height 15
click at [915, 432] on button "Apply" at bounding box center [908, 429] width 28 height 15
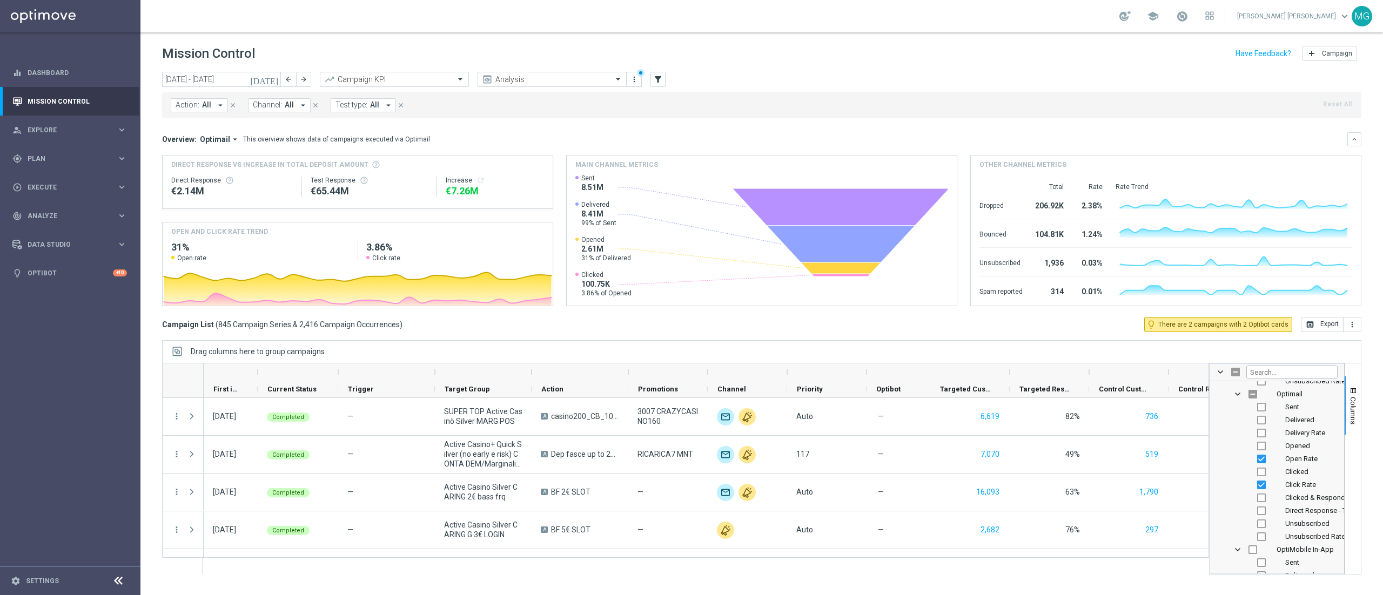
click at [196, 112] on button "Action: All arrow_drop_down" at bounding box center [199, 105] width 57 height 14
click at [236, 177] on label "Segmentazione-premio mensile" at bounding box center [230, 178] width 87 height 6
type input "premio"
click at [491, 129] on mini-dashboard "Overview: Optimail arrow_drop_down This overview shows data of campaigns execut…" at bounding box center [761, 217] width 1199 height 199
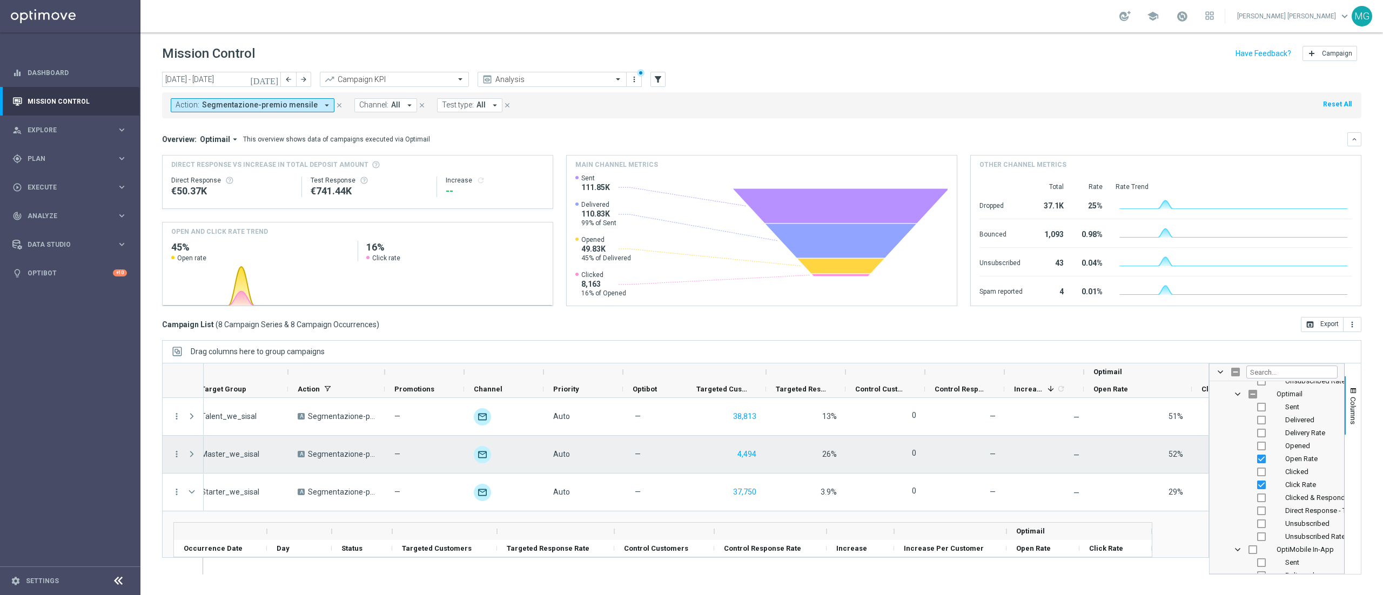
scroll to position [0, 351]
